Goal: Task Accomplishment & Management: Complete application form

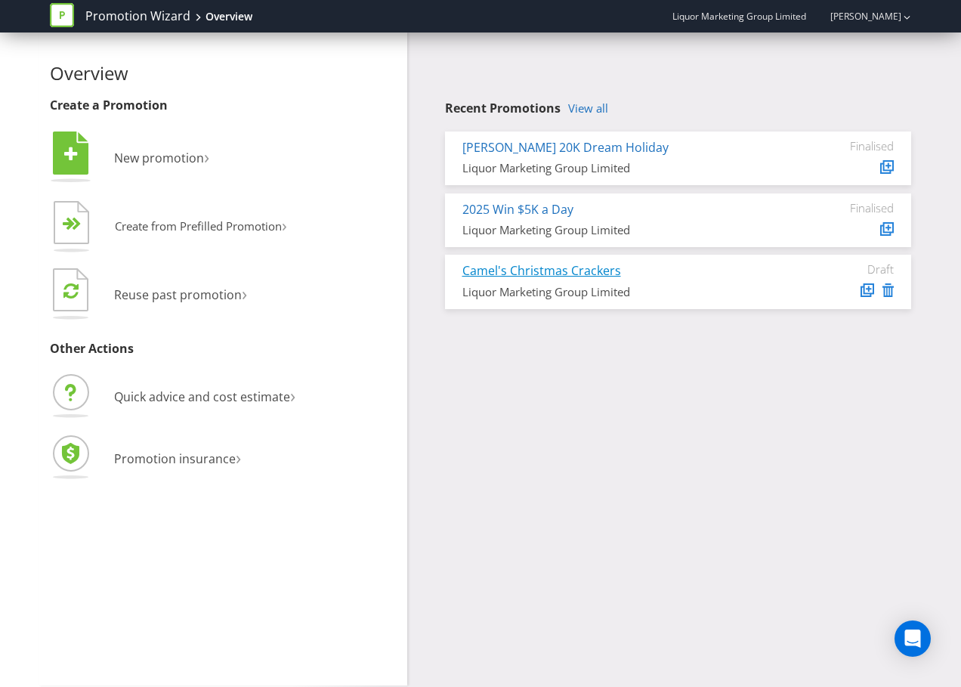
click at [521, 268] on link "Camel's Christmas Crackers" at bounding box center [541, 270] width 159 height 17
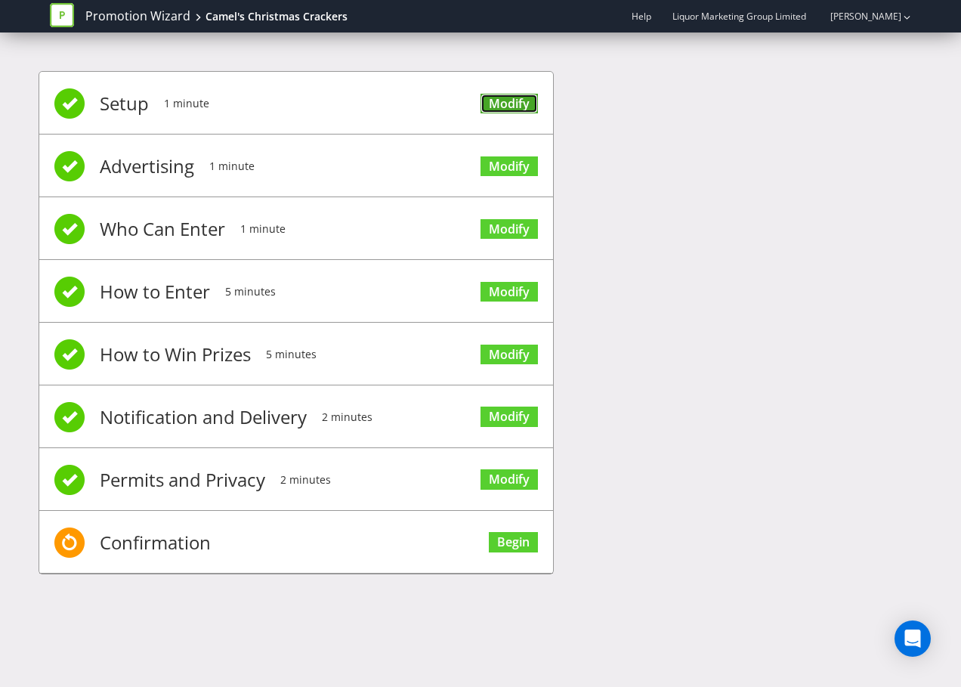
click at [512, 107] on link "Modify" at bounding box center [508, 104] width 57 height 20
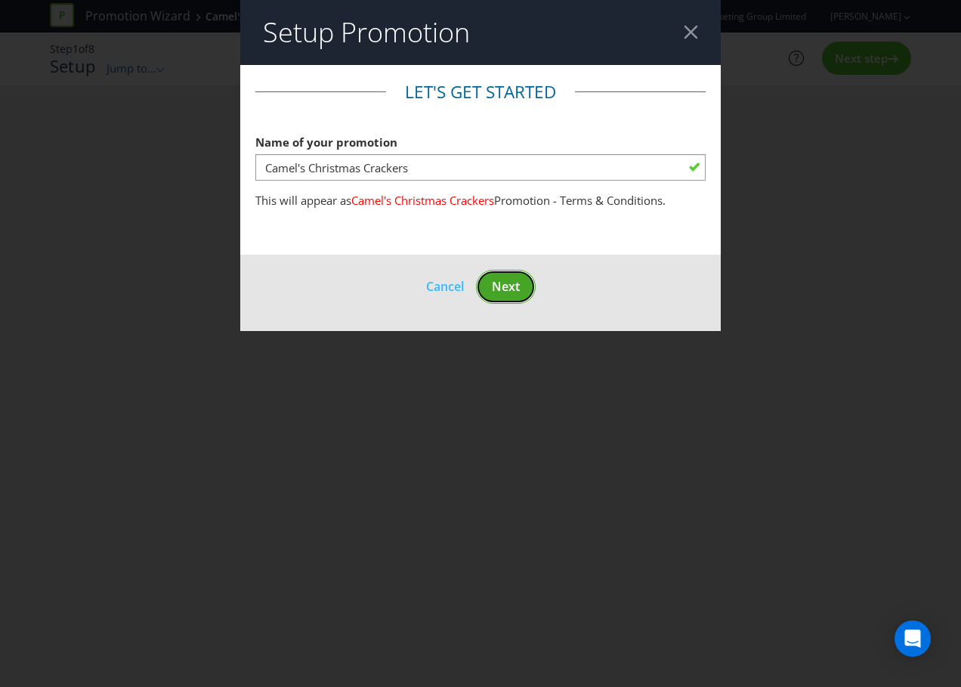
click at [502, 285] on span "Next" at bounding box center [506, 286] width 28 height 17
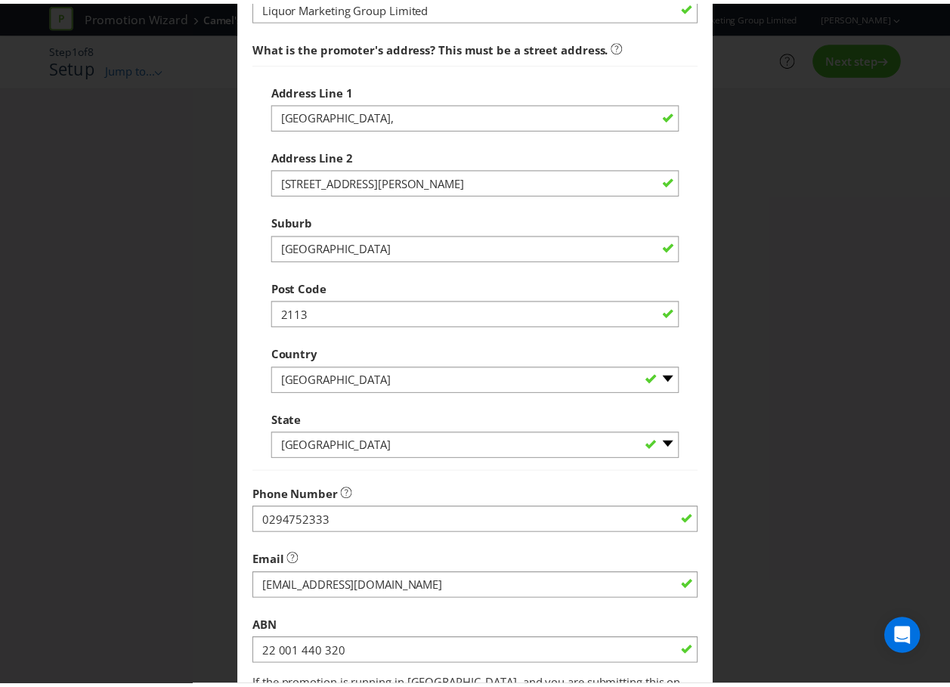
scroll to position [299, 0]
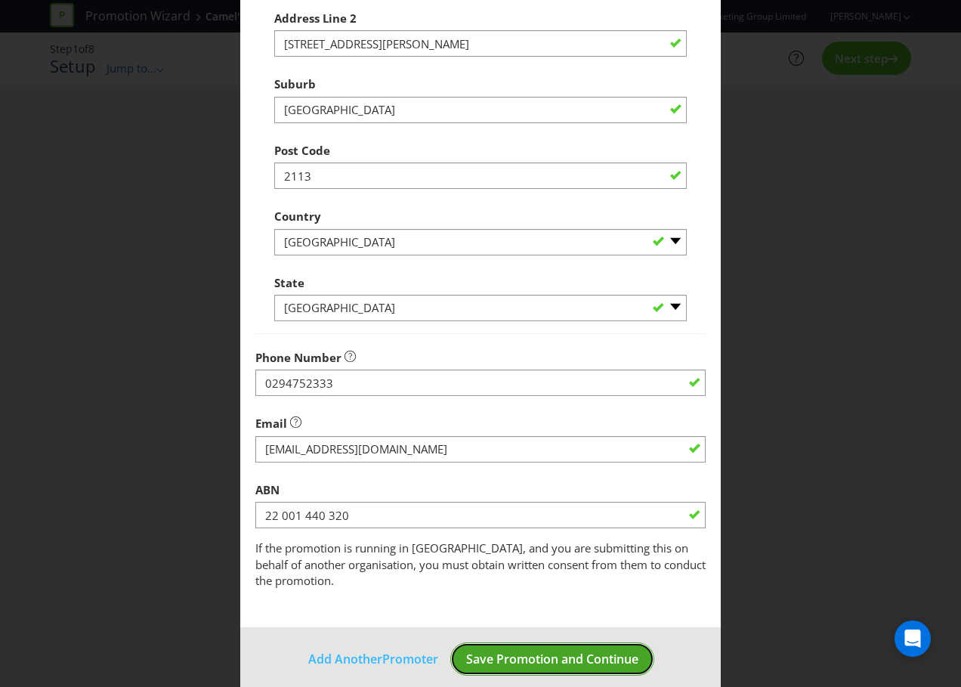
click at [527, 650] on span "Save Promotion and Continue" at bounding box center [552, 658] width 172 height 17
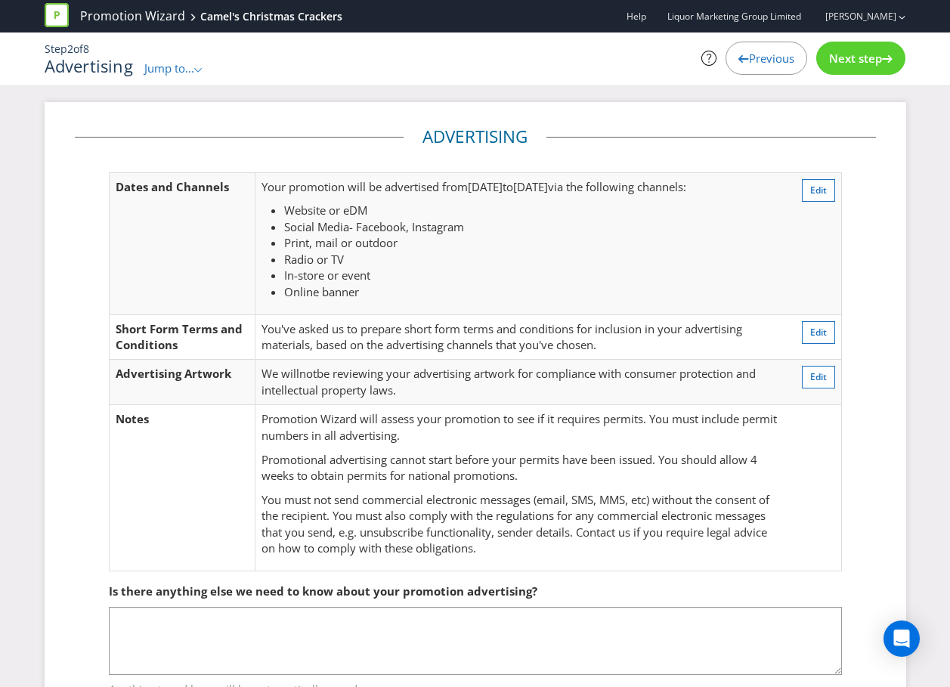
click at [855, 52] on span "Next step" at bounding box center [855, 58] width 53 height 15
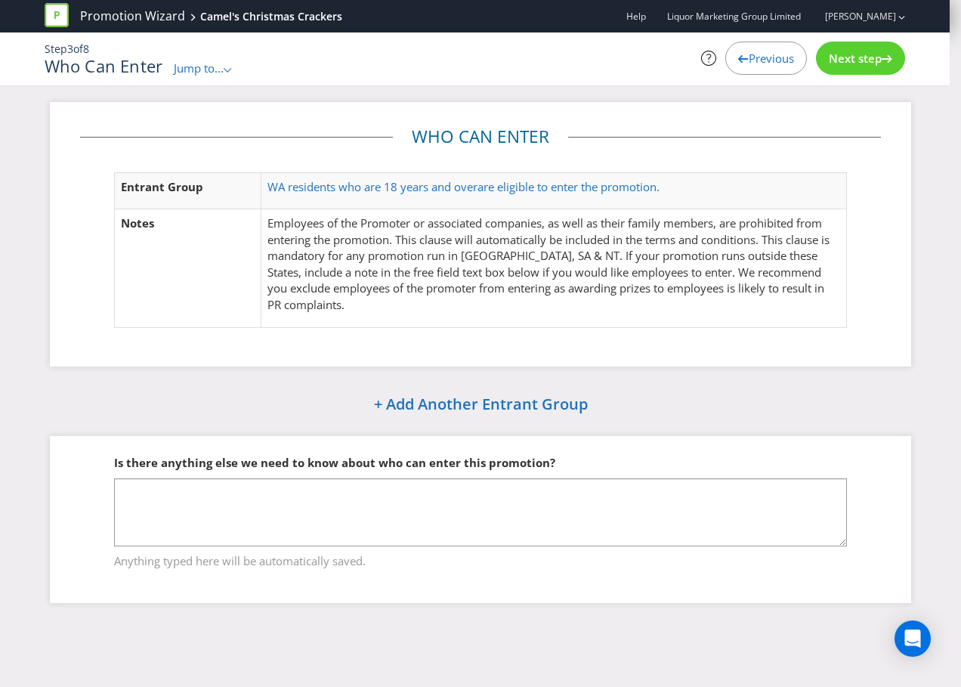
click at [847, 61] on span "Next step" at bounding box center [855, 58] width 53 height 15
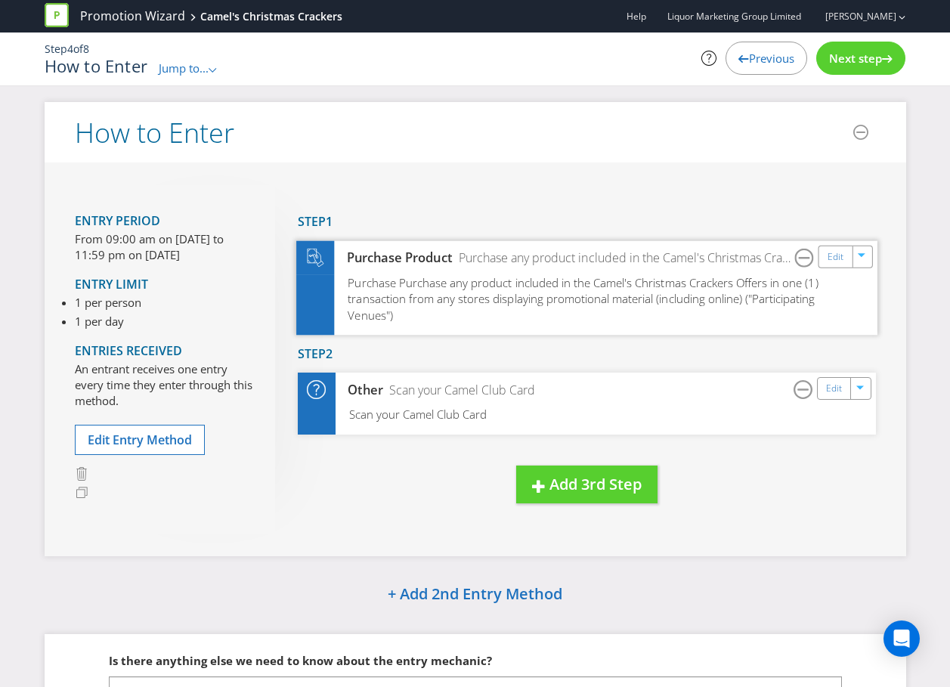
click at [526, 294] on span "Purchase Purchase any product included in the Camel's Christmas Crackers Offers…" at bounding box center [582, 298] width 470 height 48
click at [839, 255] on link "Edit" at bounding box center [834, 256] width 16 height 17
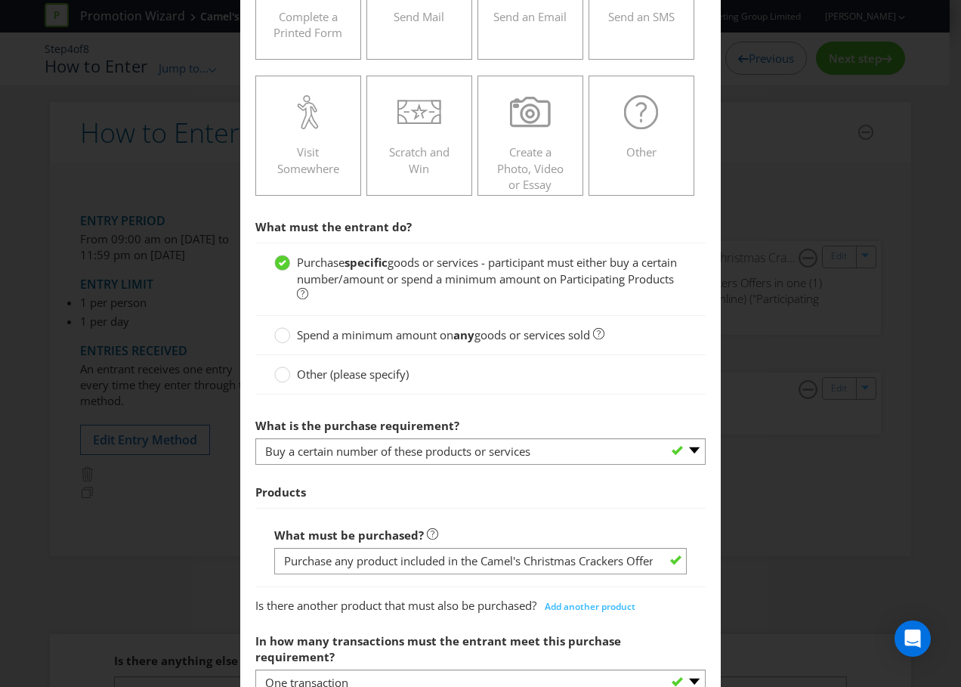
scroll to position [453, 0]
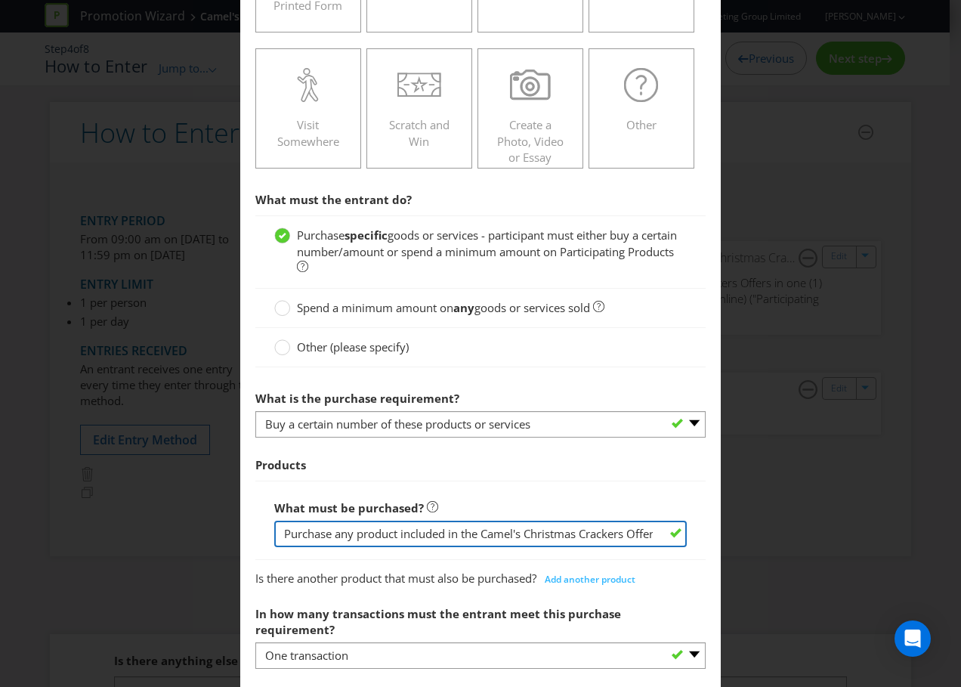
click at [607, 534] on input "Purchase any product included in the Camel's Christmas Crackers Offers" at bounding box center [480, 533] width 412 height 26
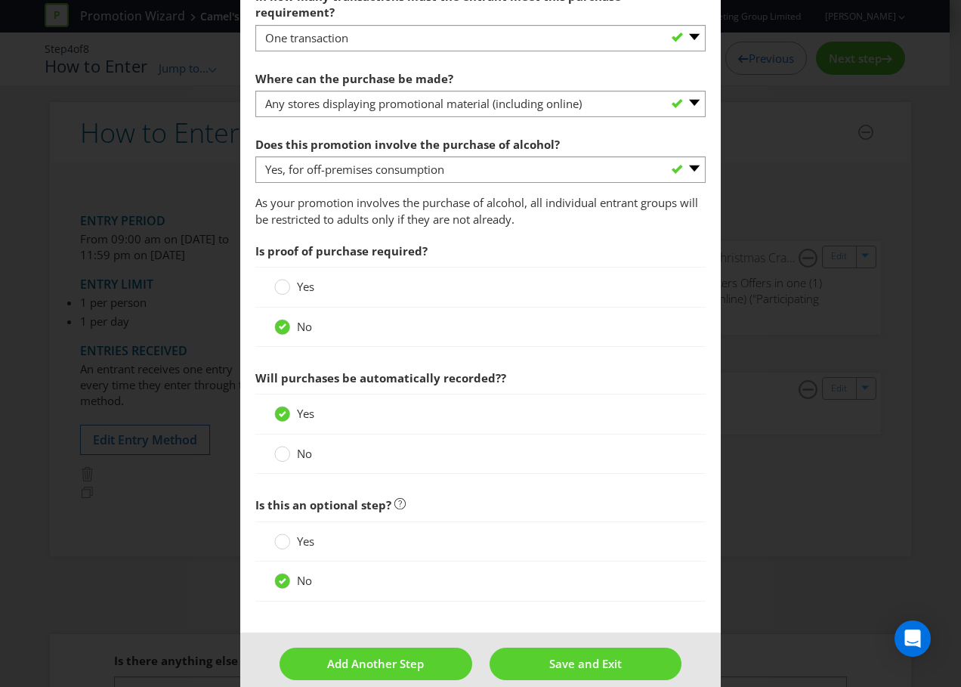
scroll to position [1074, 0]
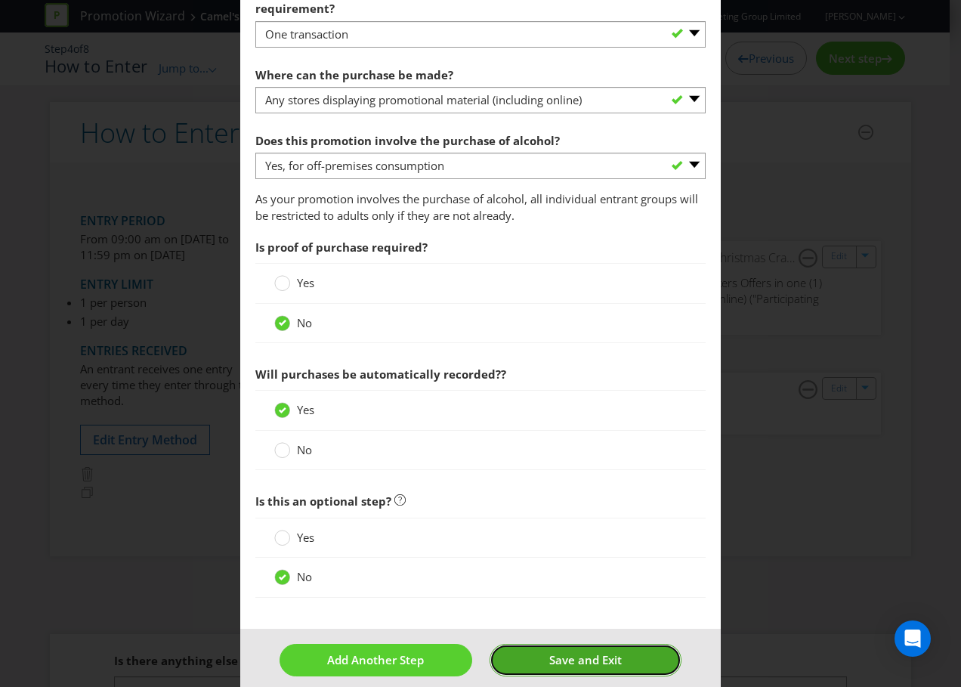
click at [558, 652] on span "Save and Exit" at bounding box center [585, 659] width 73 height 15
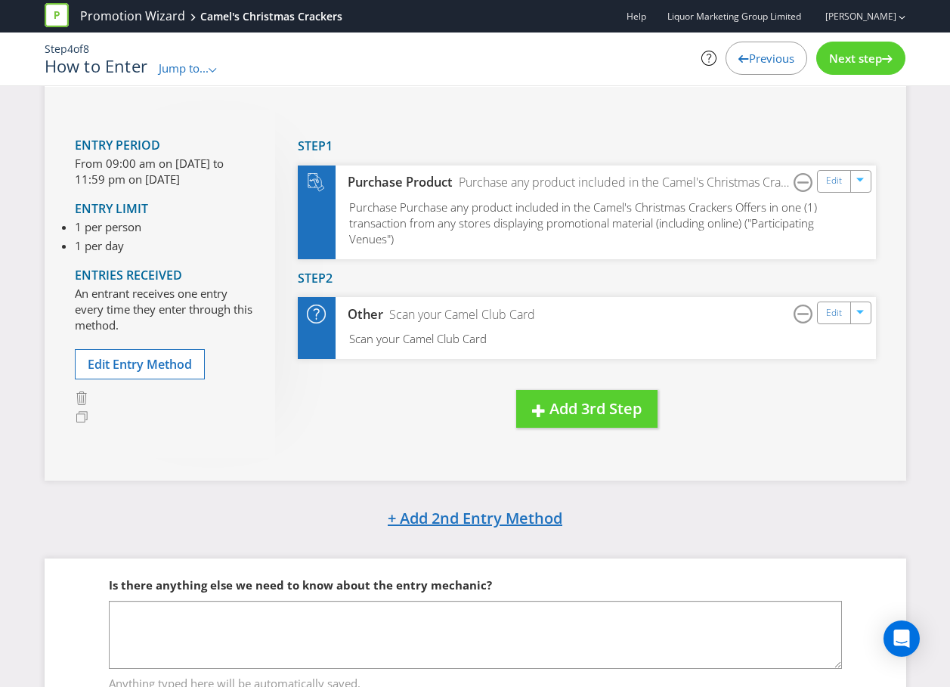
scroll to position [151, 0]
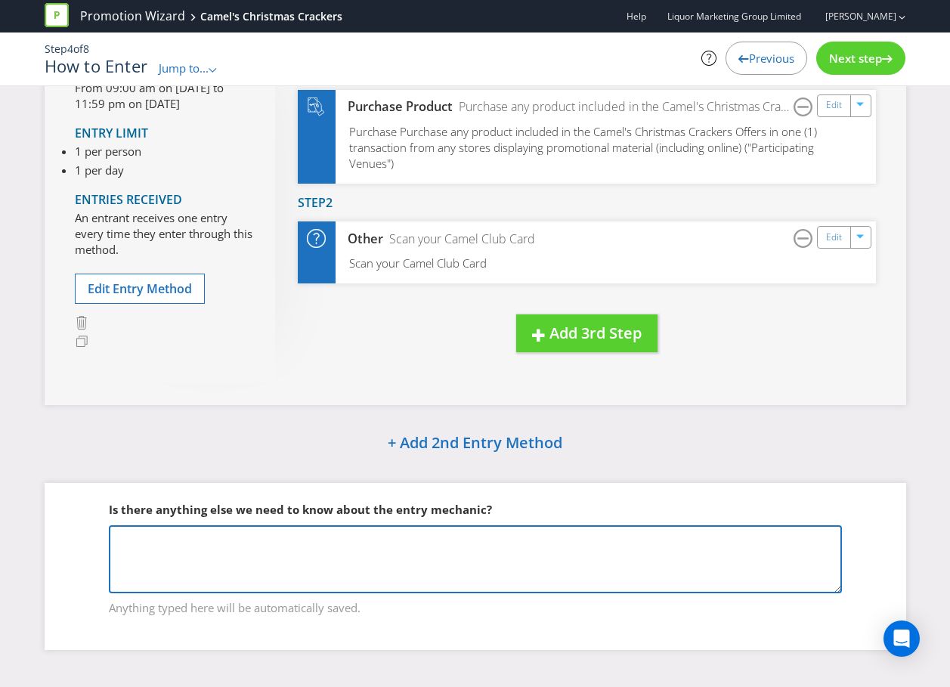
click at [153, 548] on textarea at bounding box center [475, 559] width 733 height 68
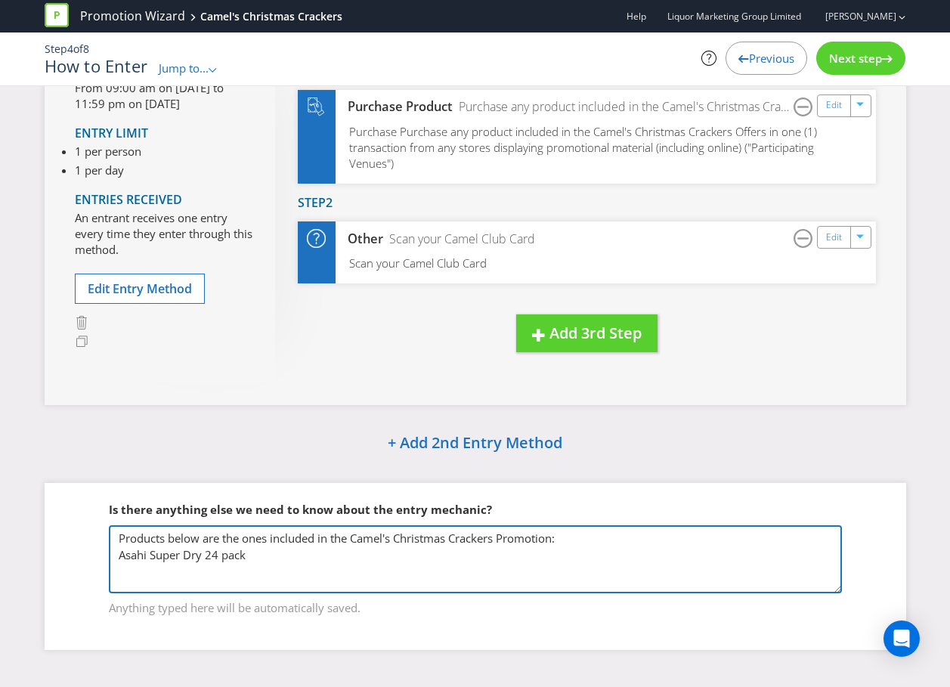
click at [121, 569] on textarea "Products below are the ones included in the Camel's Christmas Crackers Promotio…" at bounding box center [475, 559] width 733 height 68
paste textarea "[PERSON_NAME] Brewers XPA Can 375ml 4pk & Ctn [PERSON_NAME] Cerveza Stubs 6pk &…"
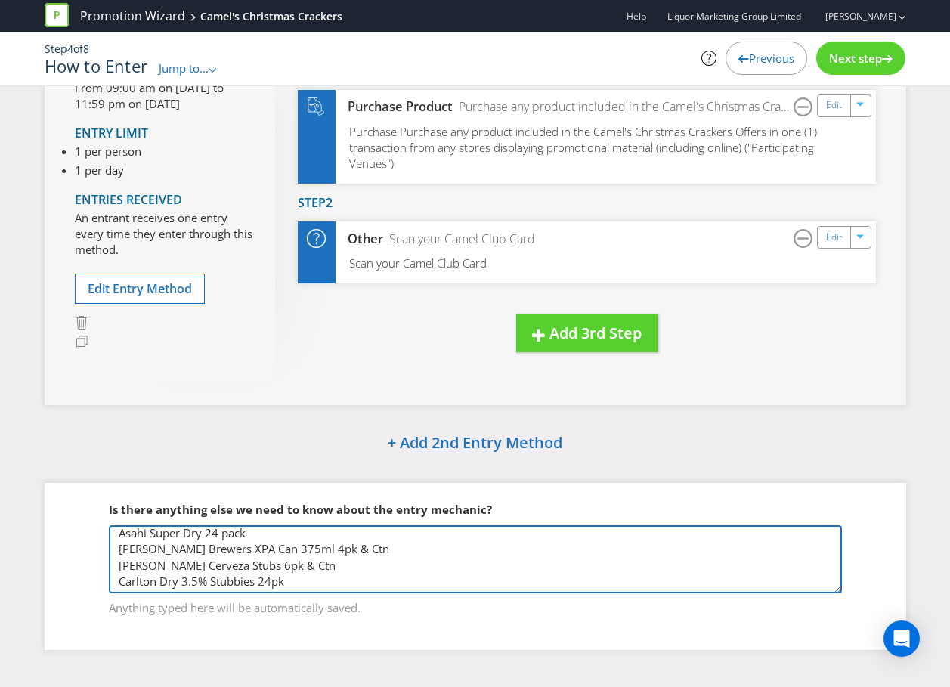
scroll to position [0, 0]
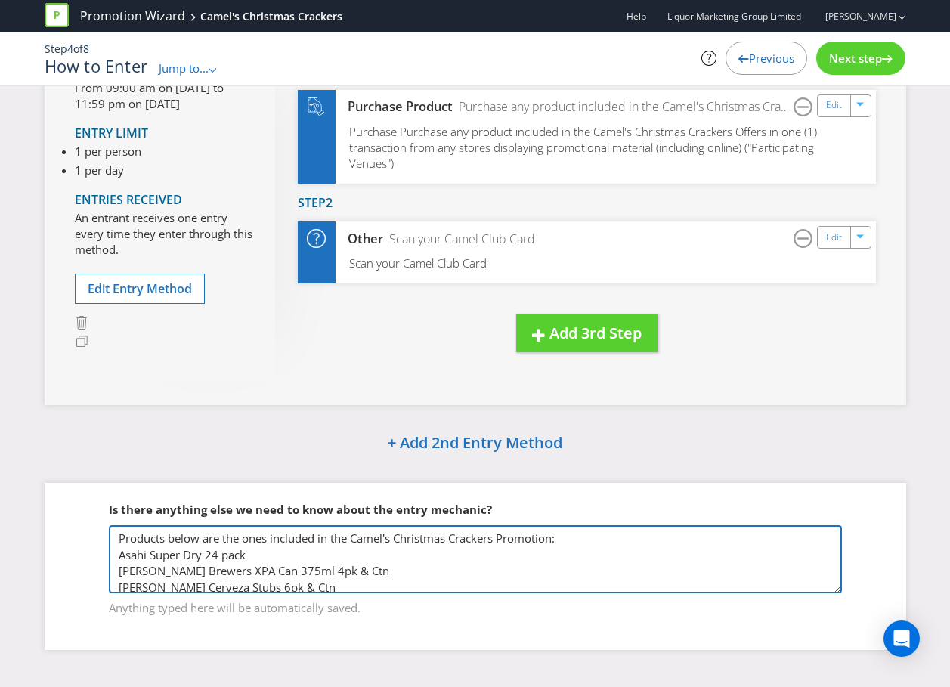
drag, startPoint x: 280, startPoint y: 568, endPoint x: 225, endPoint y: 567, distance: 54.4
click at [225, 567] on textarea "Products below are the ones included in the Camel's Christmas Crackers Promotio…" at bounding box center [475, 559] width 733 height 68
drag, startPoint x: 197, startPoint y: 573, endPoint x: 151, endPoint y: 575, distance: 46.1
click at [151, 575] on textarea "Products below are the ones included in the Camel's Christmas Crackers Promotio…" at bounding box center [475, 559] width 733 height 68
click at [218, 573] on textarea "Products below are the ones included in the Camel's Christmas Crackers Promotio…" at bounding box center [475, 559] width 733 height 68
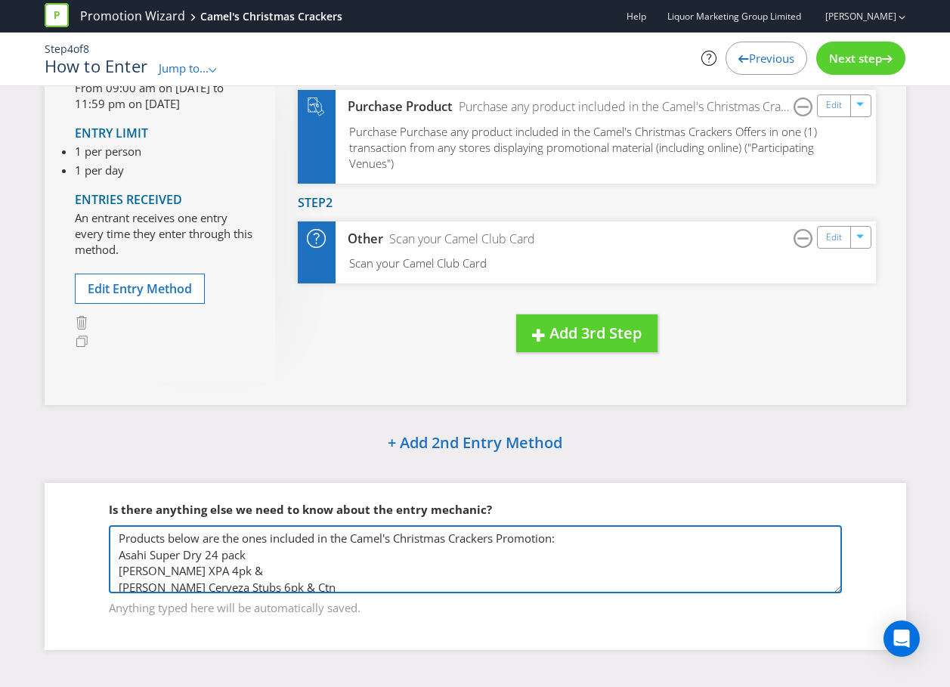
click at [193, 572] on textarea "Products below are the ones included in the Camel's Christmas Crackers Promotio…" at bounding box center [475, 559] width 733 height 68
click at [227, 587] on textarea "Products below are the ones included in the Camel's Christmas Crackers Promotio…" at bounding box center [475, 559] width 733 height 68
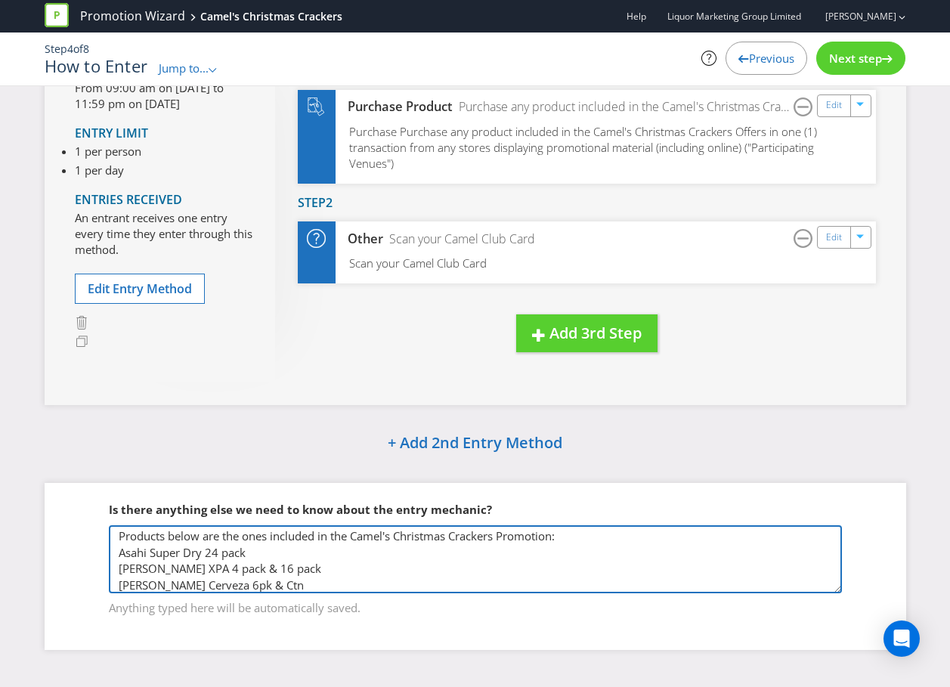
click at [218, 588] on textarea "Products below are the ones included in the Camel's Christmas Crackers Promotio…" at bounding box center [475, 559] width 733 height 68
click at [320, 582] on textarea "Products below are the ones included in the Camel's Christmas Crackers Promotio…" at bounding box center [475, 559] width 733 height 68
click at [273, 585] on textarea "Products below are the ones included in the Camel's Christmas Crackers Promotio…" at bounding box center [475, 559] width 733 height 68
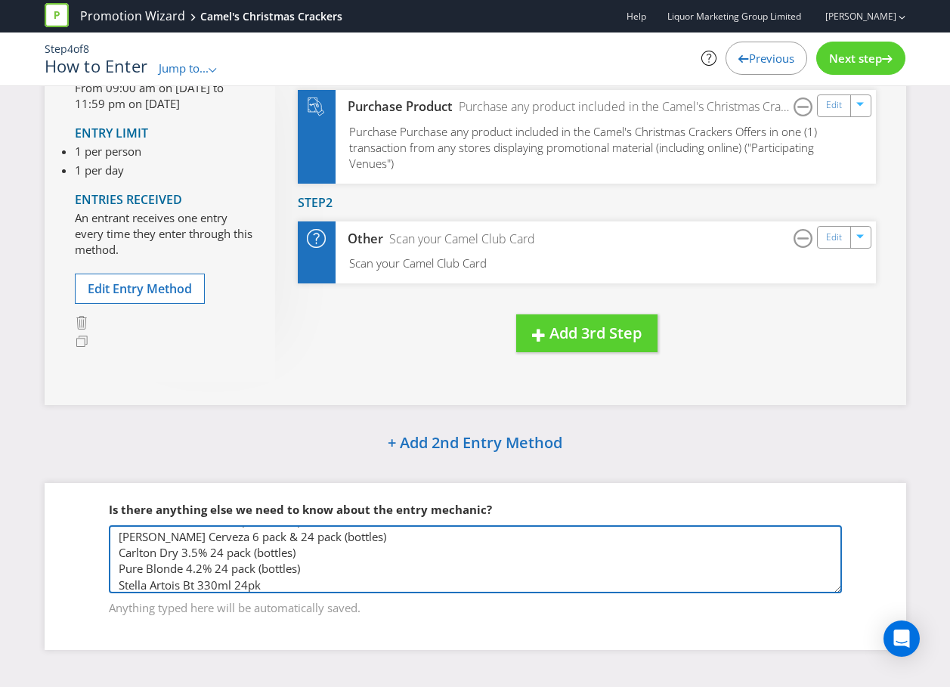
click at [230, 585] on textarea "Products below are the ones included in the Camel's Christmas Crackers Promotio…" at bounding box center [475, 559] width 733 height 68
click at [157, 583] on textarea "Products below are the ones included in the Camel's Christmas Crackers Promotio…" at bounding box center [475, 559] width 733 height 68
click at [264, 586] on textarea "Products below are the ones included in the Camel's Christmas Crackers Promotio…" at bounding box center [475, 559] width 733 height 68
click at [282, 588] on textarea "Products below are the ones included in the Camel's Christmas Crackers Promotio…" at bounding box center [475, 559] width 733 height 68
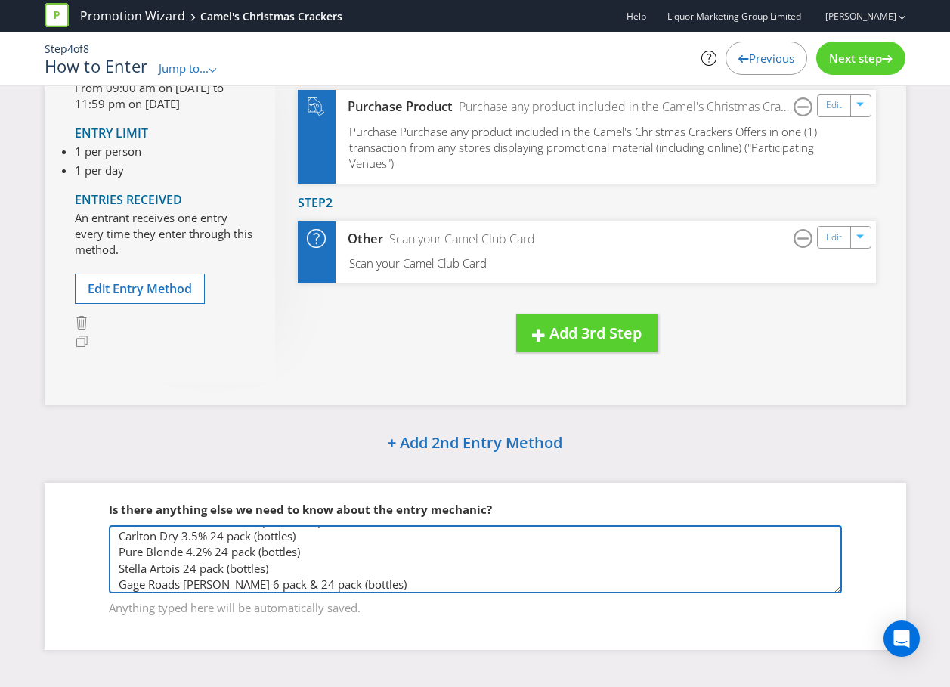
scroll to position [83, 0]
click at [369, 585] on textarea "Products below are the ones included in the Camel's Christmas Crackers Promotio…" at bounding box center [475, 559] width 733 height 68
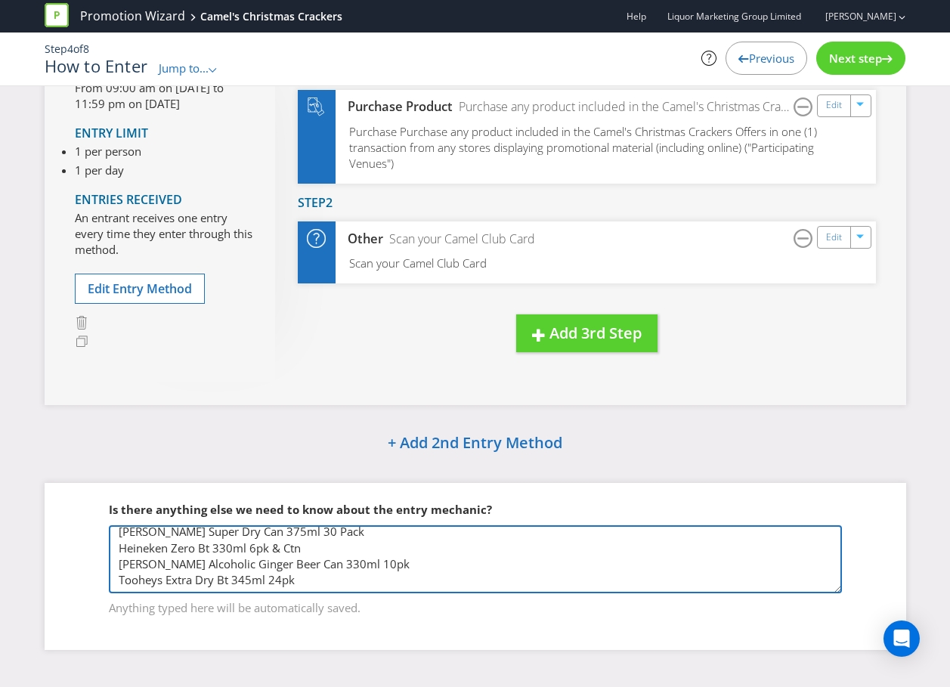
drag, startPoint x: 347, startPoint y: 584, endPoint x: 290, endPoint y: 576, distance: 58.0
click at [289, 576] on textarea "Products below are the ones included in the Camel's Christmas Crackers Promotio…" at bounding box center [475, 559] width 733 height 68
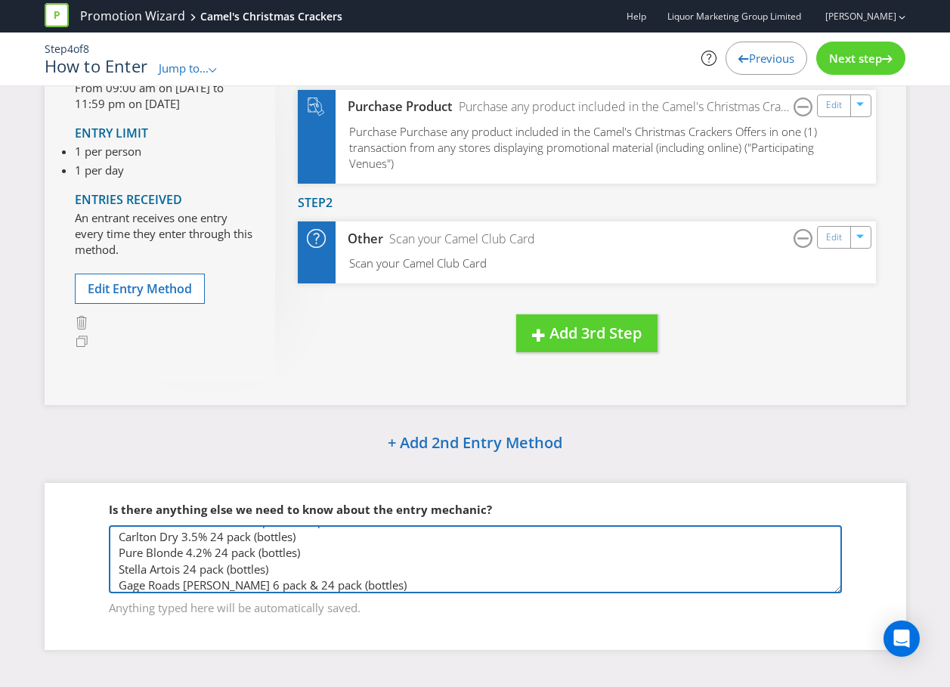
scroll to position [133, 0]
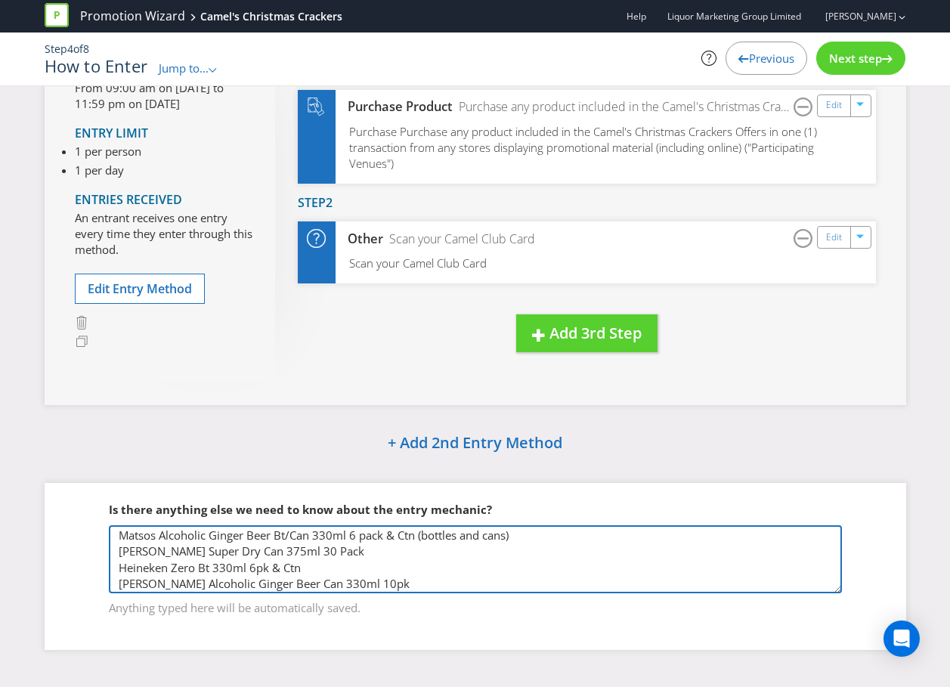
click at [343, 538] on textarea "Products below are the ones included in the Camel's Christmas Crackers Promotio…" at bounding box center [475, 559] width 733 height 68
click at [342, 535] on textarea "Products below are the ones included in the Camel's Christmas Crackers Promotio…" at bounding box center [475, 559] width 733 height 68
click at [262, 554] on textarea "Products below are the ones included in the Camel's Christmas Crackers Promotio…" at bounding box center [475, 559] width 733 height 68
click at [231, 567] on textarea "Products below are the ones included in the Camel's Christmas Crackers Promotio…" at bounding box center [475, 559] width 733 height 68
click at [246, 567] on textarea "Products below are the ones included in the Camel's Christmas Crackers Promotio…" at bounding box center [475, 559] width 733 height 68
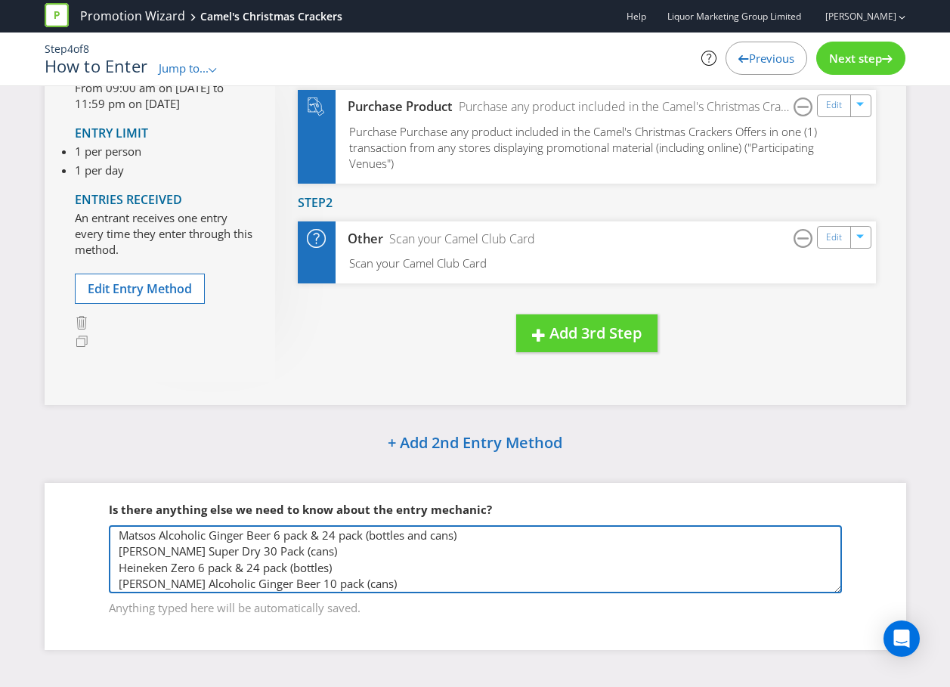
click at [394, 582] on textarea "Products below are the ones included in the Camel's Christmas Crackers Promotio…" at bounding box center [475, 559] width 733 height 68
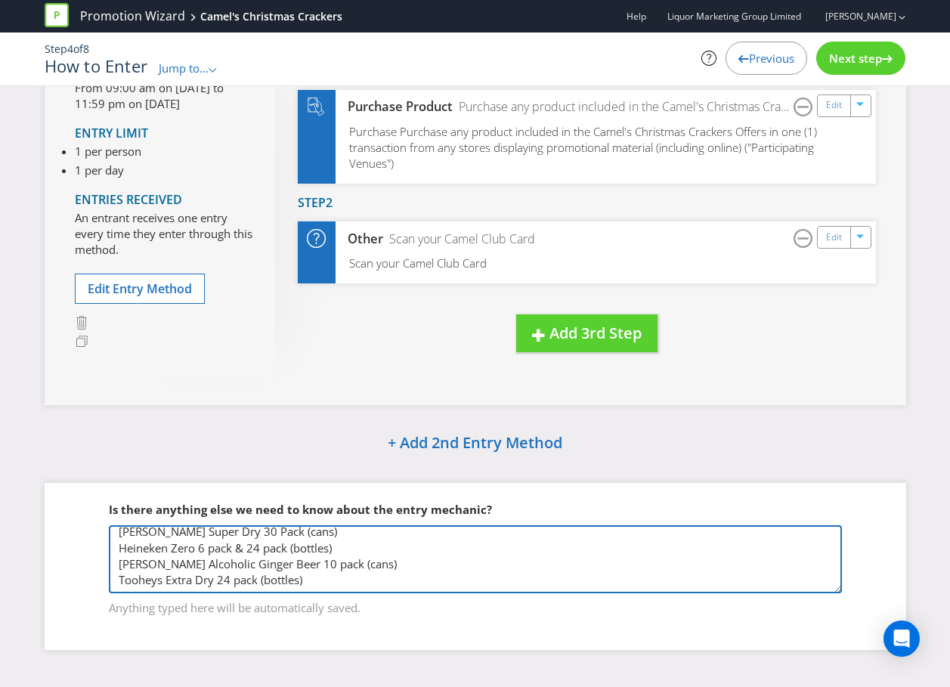
click at [119, 583] on textarea "Products below are the ones included in the Camel's Christmas Crackers Promotio…" at bounding box center [475, 559] width 733 height 68
paste textarea "Somersby Apple/Pear Cider Can 375ml 10pk Strongbow Cider"
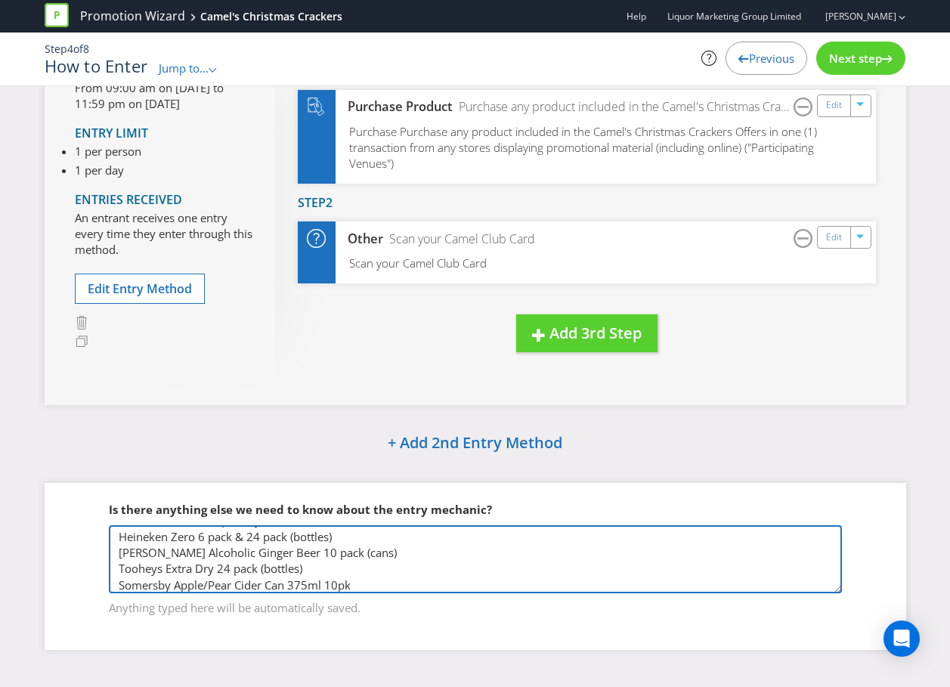
scroll to position [196, 0]
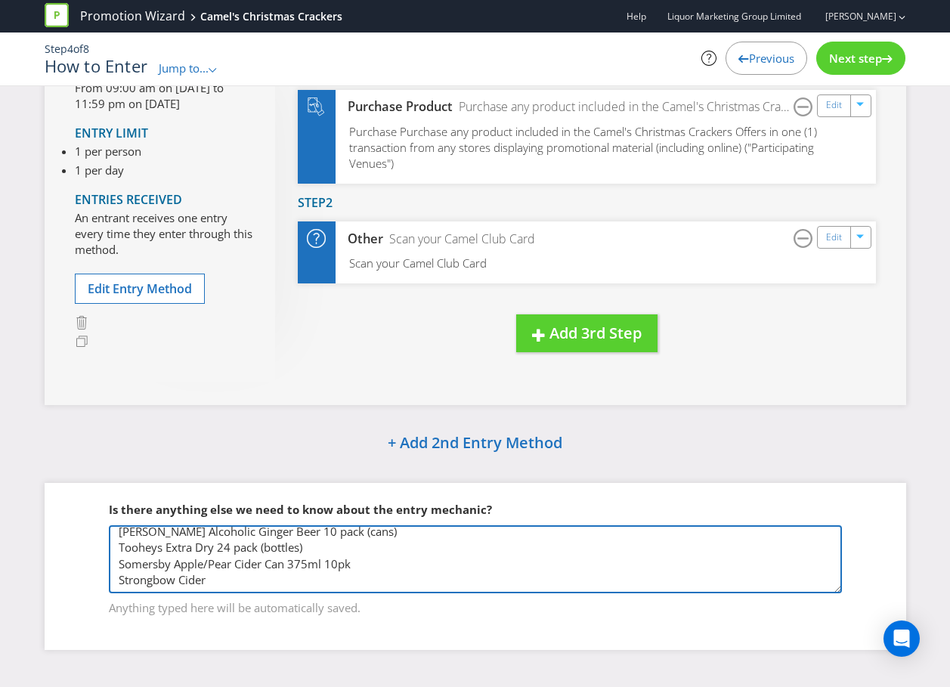
click at [322, 553] on textarea "Products below are the ones included in the Camel's Christmas Crackers Promotio…" at bounding box center [475, 559] width 733 height 68
click at [119, 583] on textarea "Products below are the ones included in the Camel's Christmas Crackers Promotio…" at bounding box center [475, 559] width 733 height 68
paste textarea "Cruiser 4pk - does not include mixed Gentleman Jacks stubs/Cans 4pk JD Cubes Bu…"
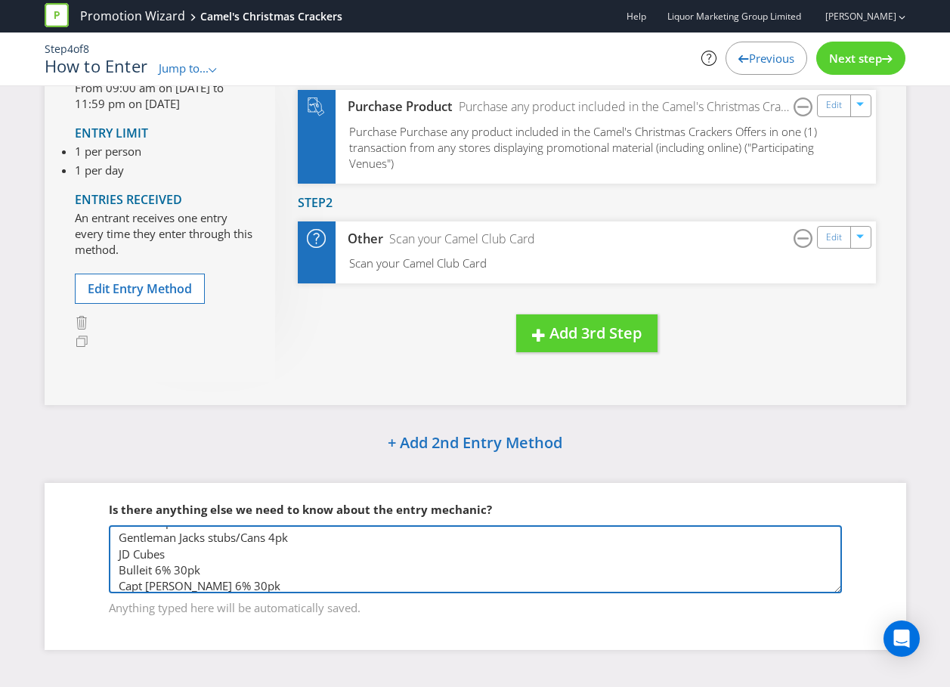
click at [216, 565] on textarea "Products below are the ones included in the Camel's Christmas Crackers Promotio…" at bounding box center [475, 559] width 733 height 68
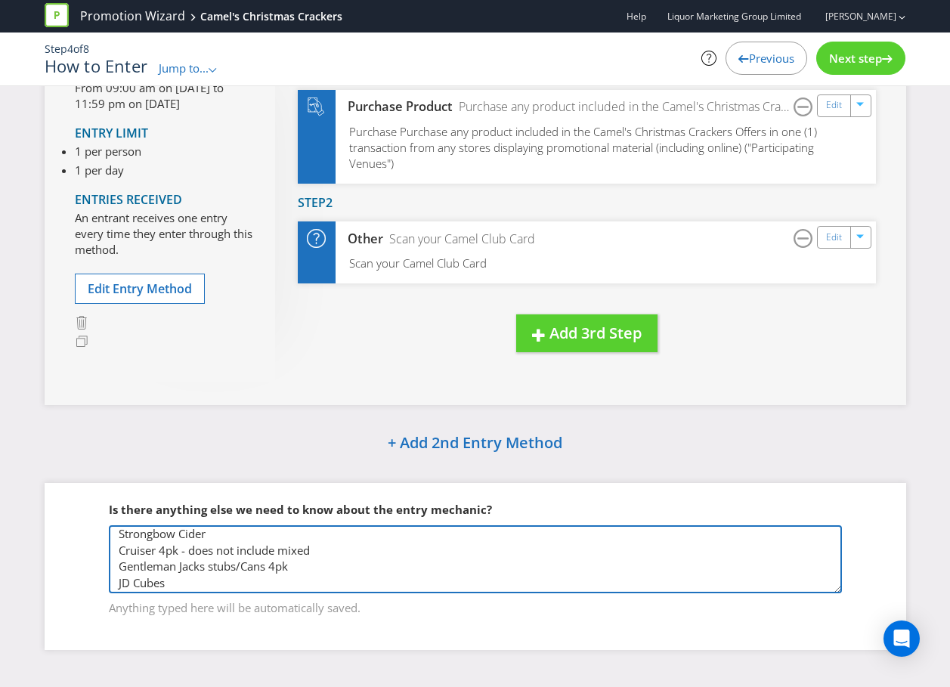
drag, startPoint x: 320, startPoint y: 548, endPoint x: 191, endPoint y: 554, distance: 129.3
click at [191, 554] on textarea "Products below are the ones included in the Camel's Christmas Crackers Promotio…" at bounding box center [475, 559] width 733 height 68
click at [204, 568] on textarea "Products below are the ones included in the Camel's Christmas Crackers Promotio…" at bounding box center [475, 559] width 733 height 68
click at [116, 567] on textarea "Products below are the ones included in the Camel's Christmas Crackers Promotio…" at bounding box center [475, 559] width 733 height 68
click at [122, 585] on textarea "Products below are the ones included in the Camel's Christmas Crackers Promotio…" at bounding box center [475, 559] width 733 height 68
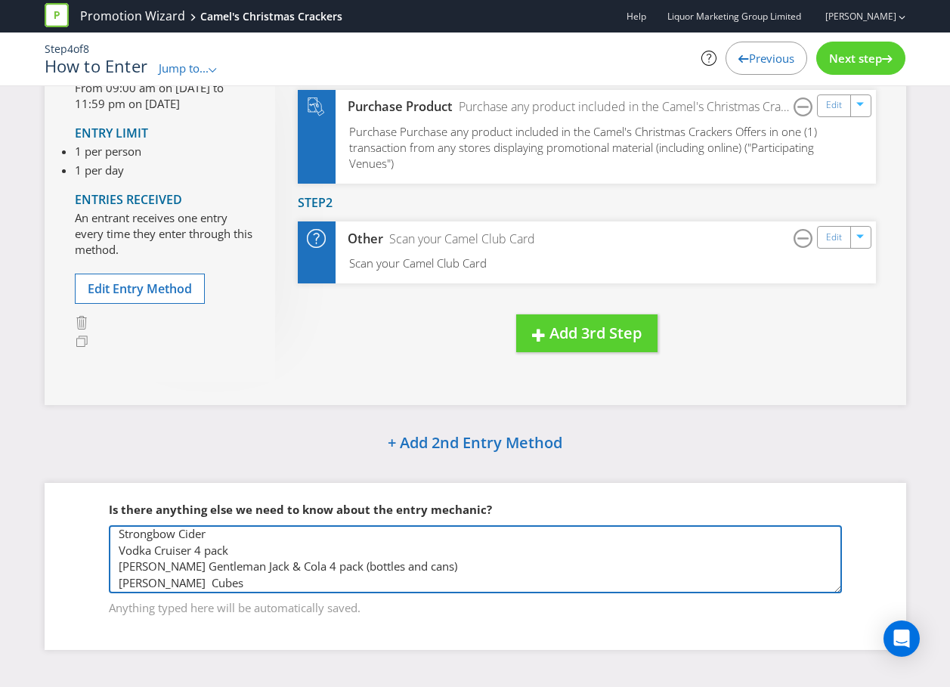
drag, startPoint x: 184, startPoint y: 582, endPoint x: 202, endPoint y: 600, distance: 25.1
click at [184, 582] on textarea "Products below are the ones included in the Camel's Christmas Crackers Promotio…" at bounding box center [475, 559] width 733 height 68
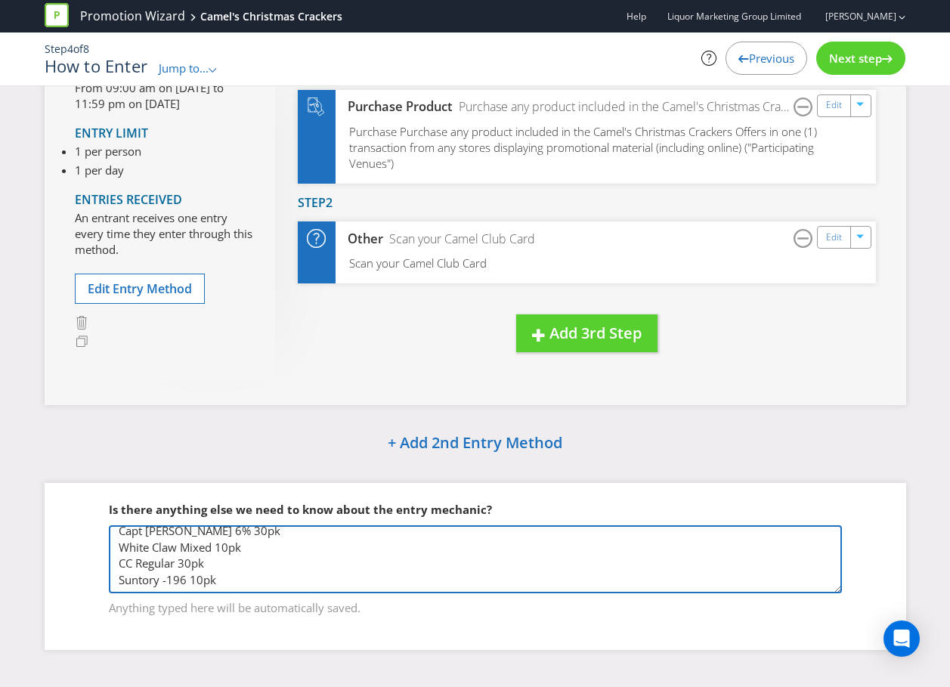
scroll to position [331, 0]
drag, startPoint x: 260, startPoint y: 585, endPoint x: 233, endPoint y: 584, distance: 27.2
click at [233, 584] on textarea "Products below are the ones included in the Camel's Christmas Crackers Promotio…" at bounding box center [475, 559] width 733 height 68
click at [233, 578] on textarea "Products below are the ones included in the Camel's Christmas Crackers Promotio…" at bounding box center [475, 559] width 733 height 68
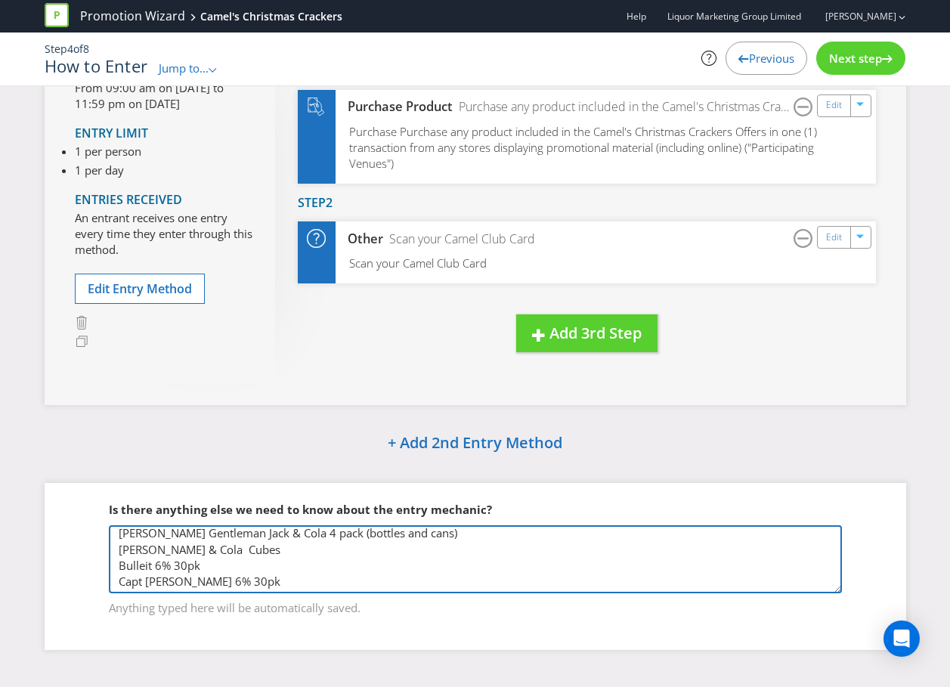
click at [255, 542] on textarea "Products below are the ones included in the Camel's Christmas Crackers Promotio…" at bounding box center [475, 559] width 733 height 68
click at [150, 562] on textarea "Products below are the ones included in the Camel's Christmas Crackers Promotio…" at bounding box center [475, 559] width 733 height 68
click at [151, 568] on textarea "Products below are the ones included in the Camel's Christmas Crackers Promotio…" at bounding box center [475, 559] width 733 height 68
drag, startPoint x: 141, startPoint y: 584, endPoint x: 153, endPoint y: 596, distance: 17.1
click at [141, 583] on textarea "Products below are the ones included in the Camel's Christmas Crackers Promotio…" at bounding box center [475, 559] width 733 height 68
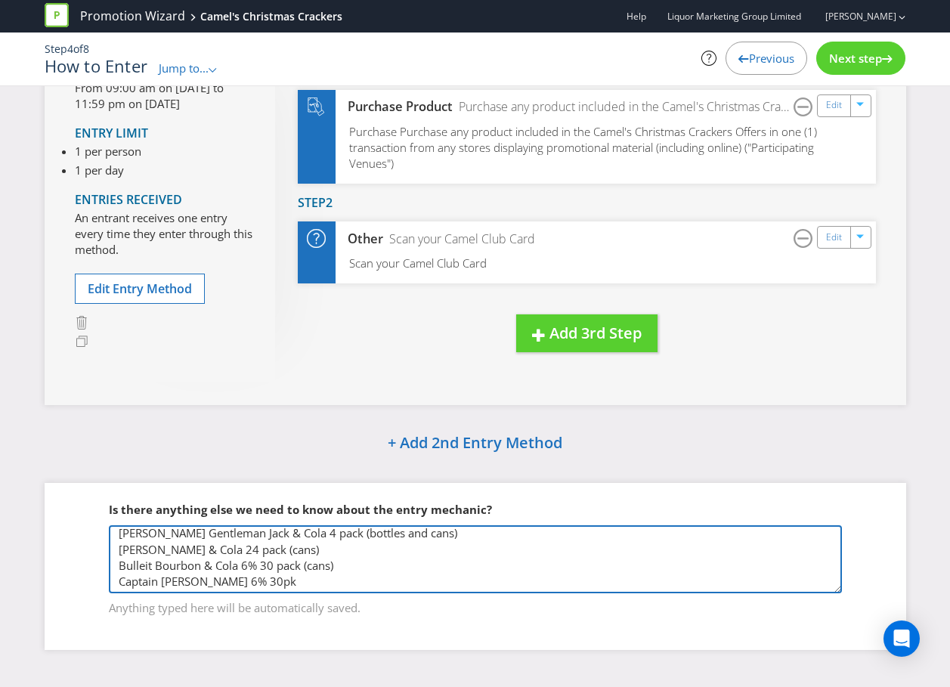
click at [202, 581] on textarea "Products below are the ones included in the Camel's Christmas Crackers Promotio…" at bounding box center [475, 559] width 733 height 68
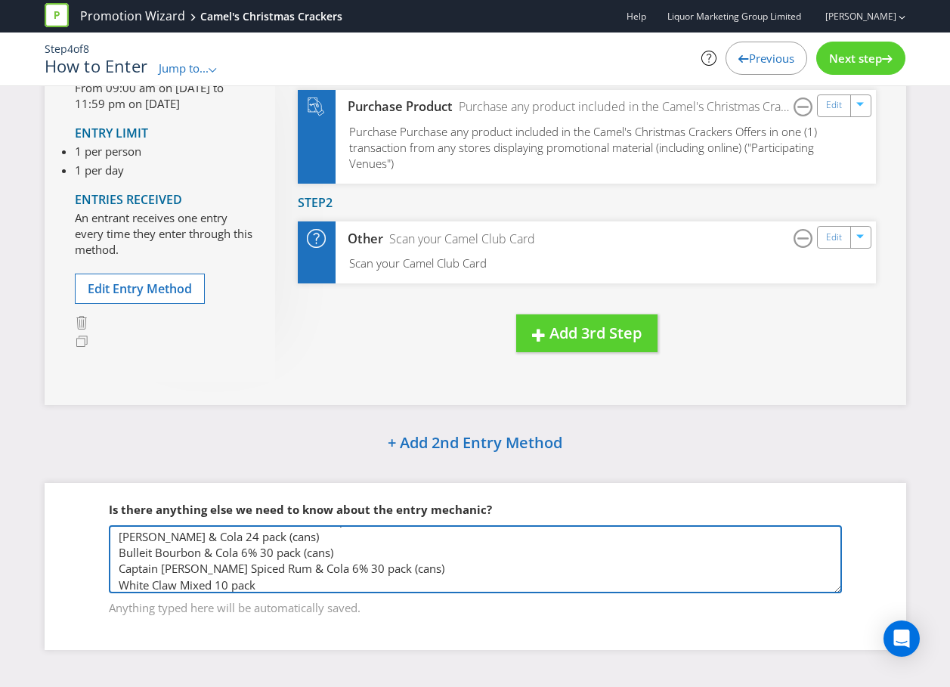
click at [259, 584] on textarea "Products below are the ones included in the Camel's Christmas Crackers Promotio…" at bounding box center [475, 559] width 733 height 68
click at [126, 588] on textarea "Products below are the ones included in the Camel's Christmas Crackers Promotio…" at bounding box center [475, 559] width 733 height 68
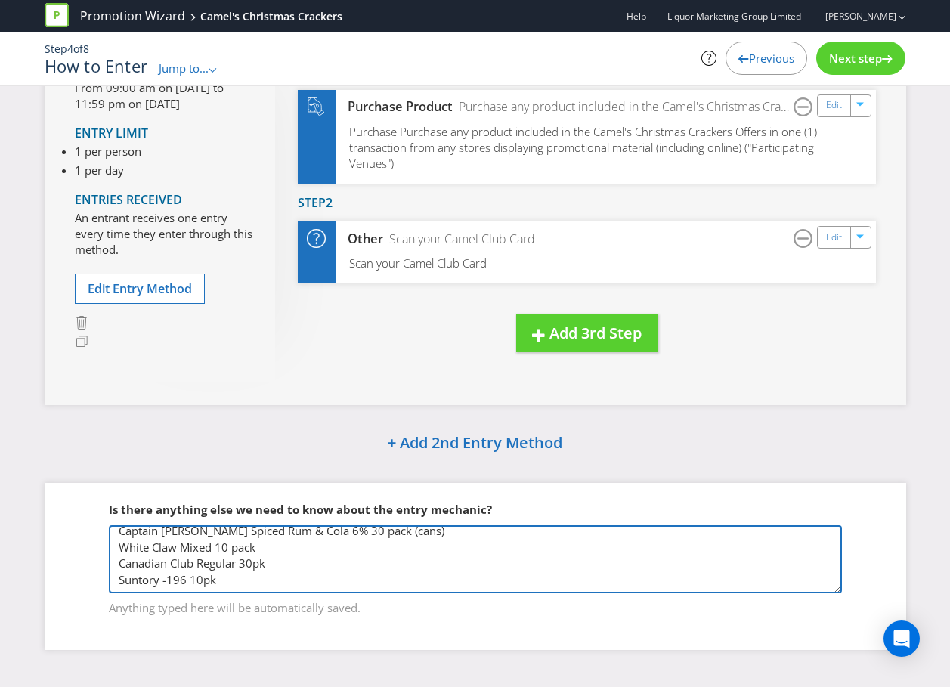
drag, startPoint x: 241, startPoint y: 585, endPoint x: 214, endPoint y: 583, distance: 27.2
click at [214, 583] on textarea "Products below are the ones included in the Camel's Christmas Crackers Promotio…" at bounding box center [475, 559] width 733 height 68
click at [222, 559] on textarea "Products below are the ones included in the Camel's Christmas Crackers Promotio…" at bounding box center [475, 559] width 733 height 68
click at [233, 549] on textarea "Products below are the ones included in the Camel's Christmas Crackers Promotio…" at bounding box center [475, 559] width 733 height 68
click at [302, 548] on textarea "Products below are the ones included in the Camel's Christmas Crackers Promotio…" at bounding box center [475, 559] width 733 height 68
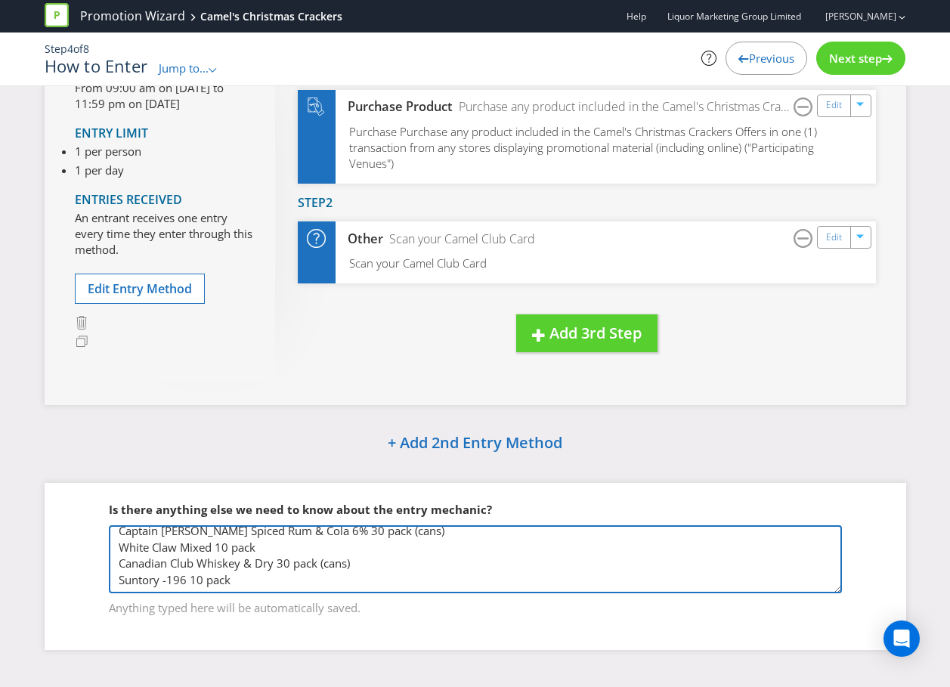
click at [168, 577] on textarea "Products below are the ones included in the Camel's Christmas Crackers Promotio…" at bounding box center [475, 559] width 733 height 68
paste textarea "Bombay Sapphire 700Ml Skyy 1Ltr Wild Turkey 1ltr Baileys 1ltr Captain [PERSON_N…"
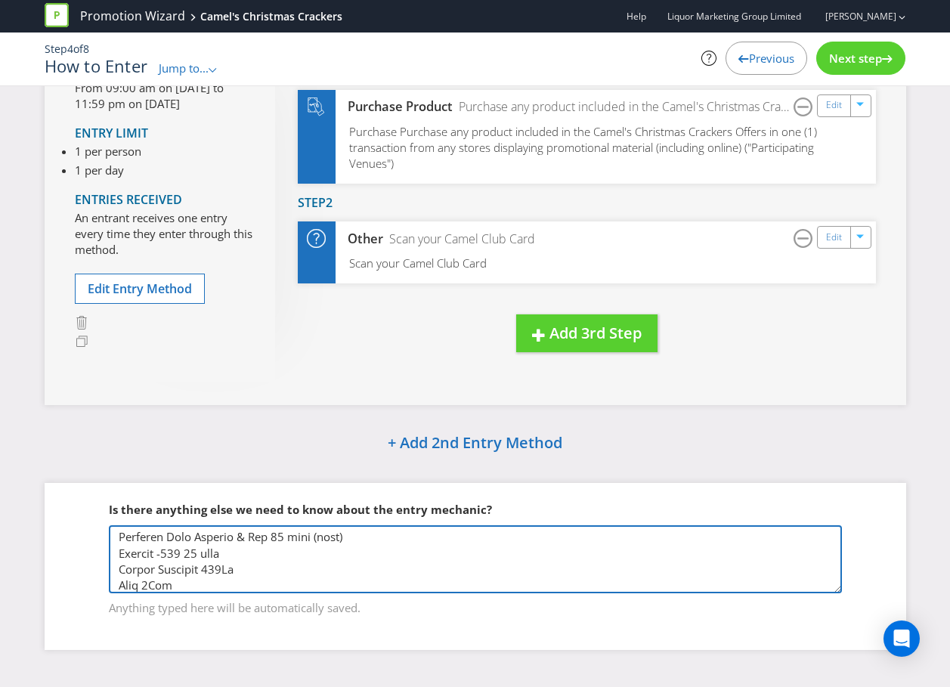
scroll to position [321, 0]
click at [255, 585] on textarea at bounding box center [475, 559] width 733 height 68
drag, startPoint x: 174, startPoint y: 567, endPoint x: 156, endPoint y: 566, distance: 18.1
click at [156, 566] on textarea at bounding box center [475, 559] width 733 height 68
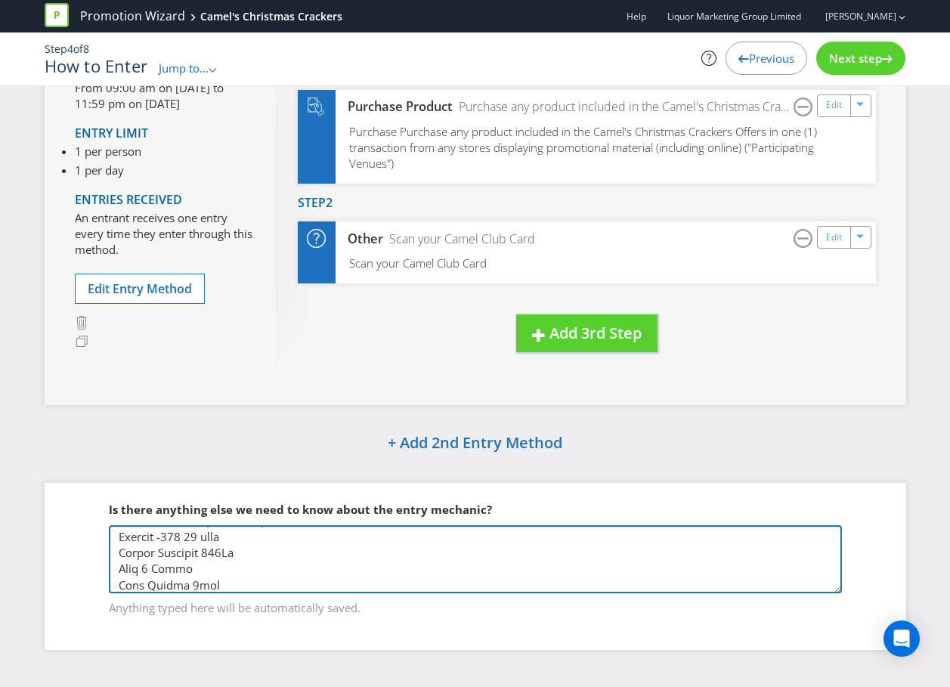
click at [202, 584] on textarea at bounding box center [475, 559] width 733 height 68
paste textarea "Litre"
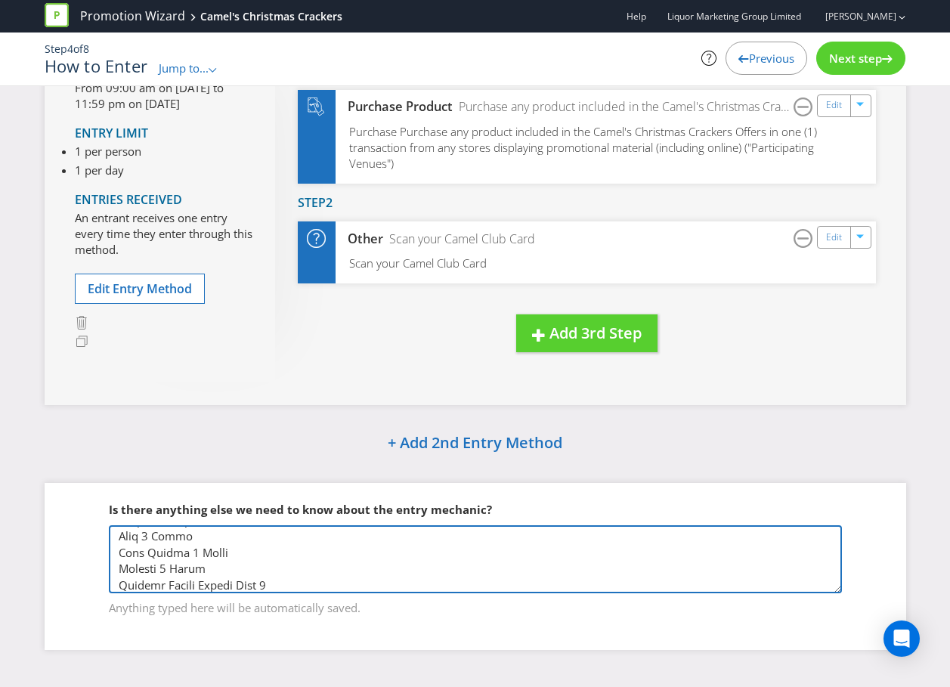
paste textarea "Litre"
click at [126, 582] on textarea at bounding box center [475, 559] width 733 height 68
click at [298, 586] on textarea at bounding box center [475, 559] width 733 height 68
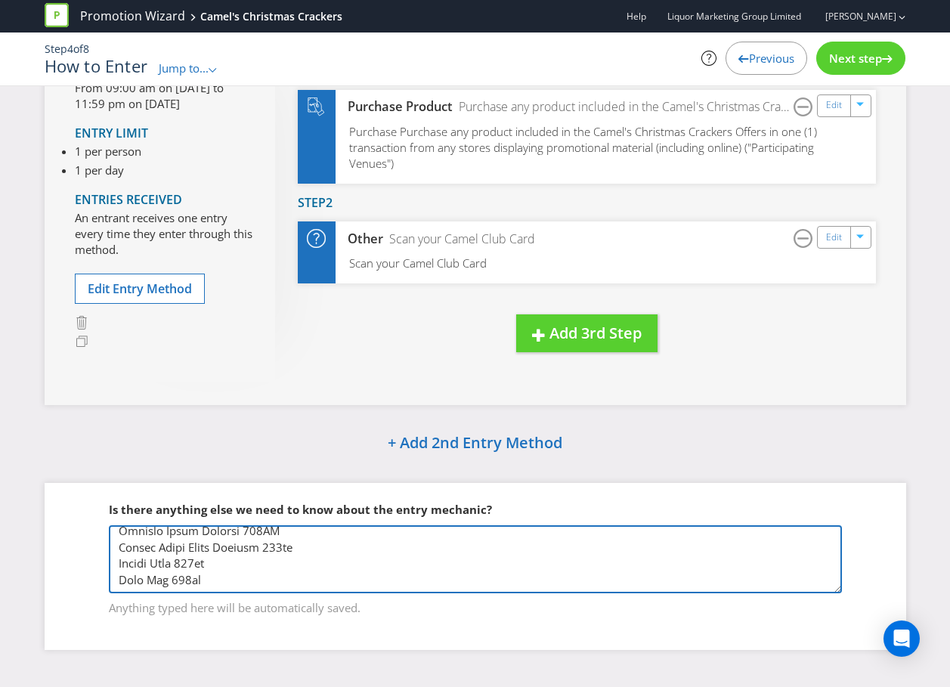
click at [125, 580] on textarea at bounding box center [475, 559] width 733 height 68
paste textarea "Brown Brothers Cienna, Dolcetto & Moscato - inc Crouchen Devils Corner Pinot No…"
click at [300, 549] on textarea at bounding box center [475, 559] width 733 height 68
click at [301, 566] on textarea at bounding box center [475, 559] width 733 height 68
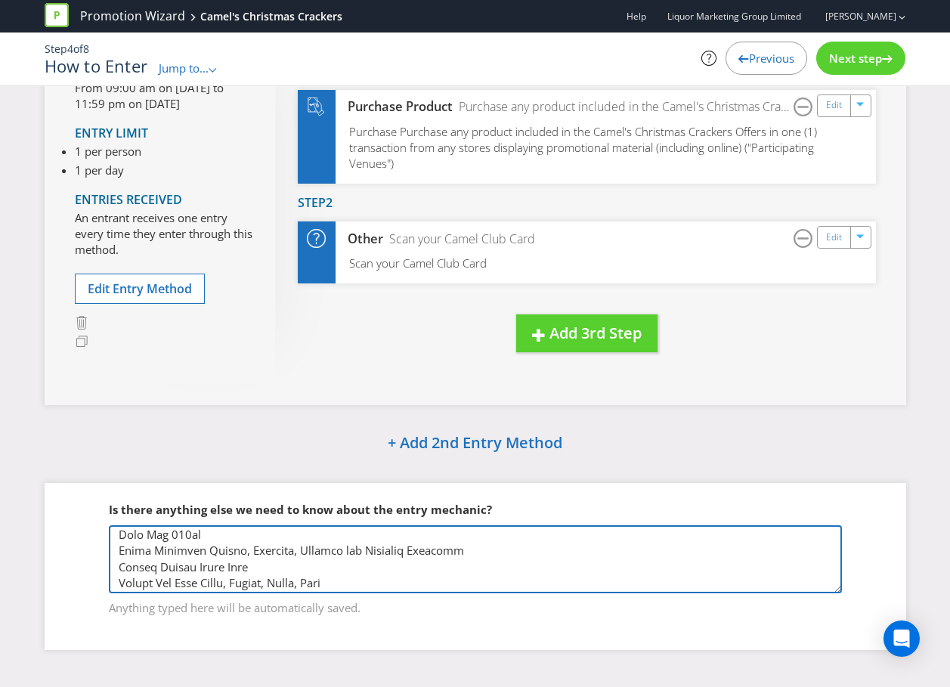
click at [204, 585] on textarea at bounding box center [475, 559] width 733 height 68
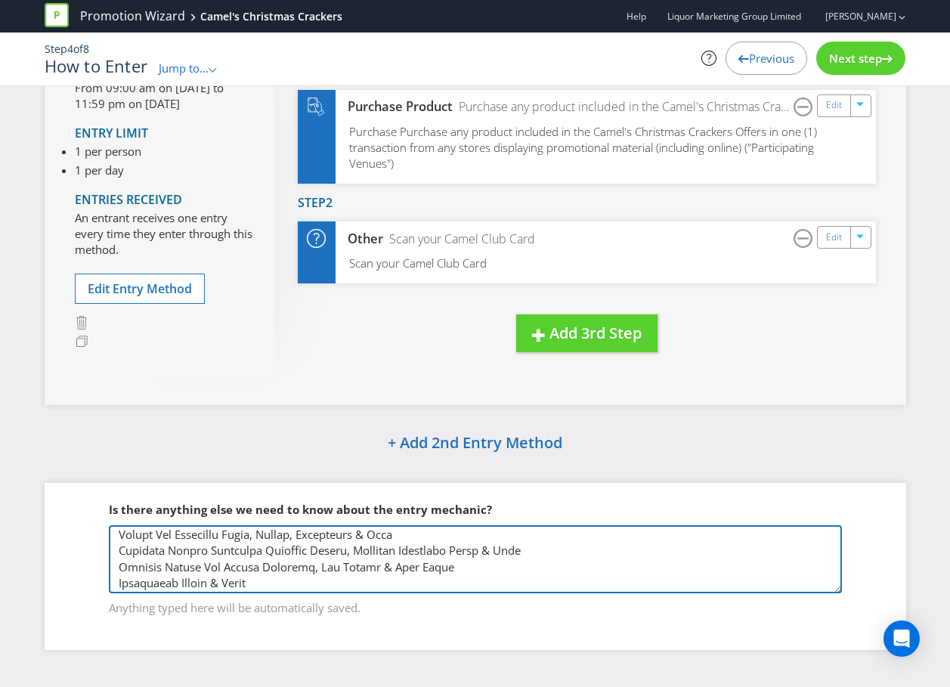
drag, startPoint x: 252, startPoint y: 569, endPoint x: 116, endPoint y: 567, distance: 136.0
click at [116, 567] on textarea at bounding box center [475, 559] width 733 height 68
click at [317, 566] on textarea at bounding box center [475, 559] width 733 height 68
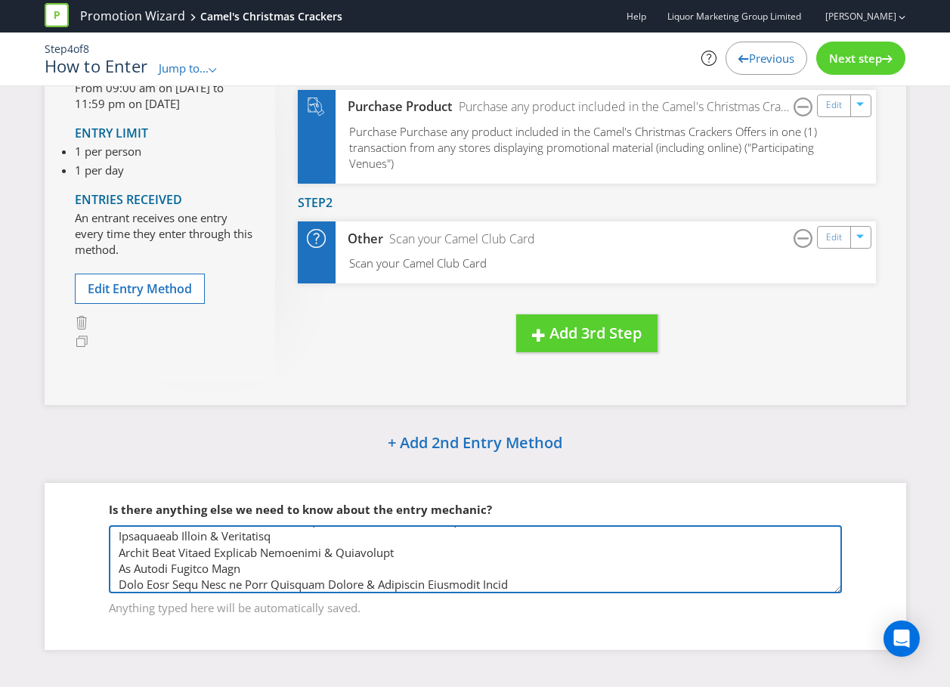
scroll to position [666, 0]
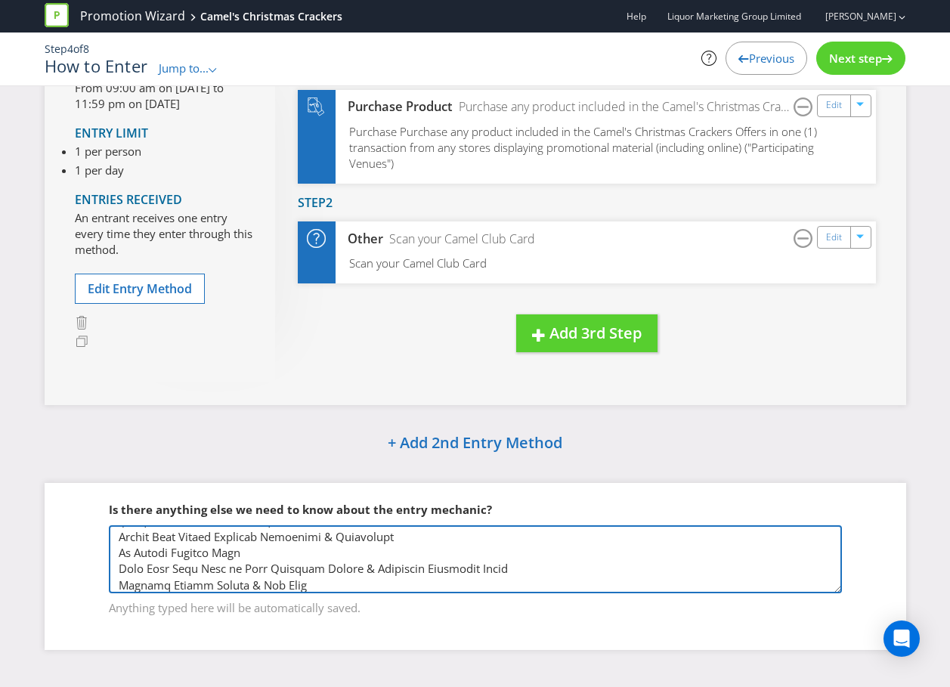
click at [260, 588] on textarea at bounding box center [475, 559] width 733 height 68
drag, startPoint x: 534, startPoint y: 570, endPoint x: 385, endPoint y: 575, distance: 148.9
click at [385, 575] on textarea at bounding box center [475, 559] width 733 height 68
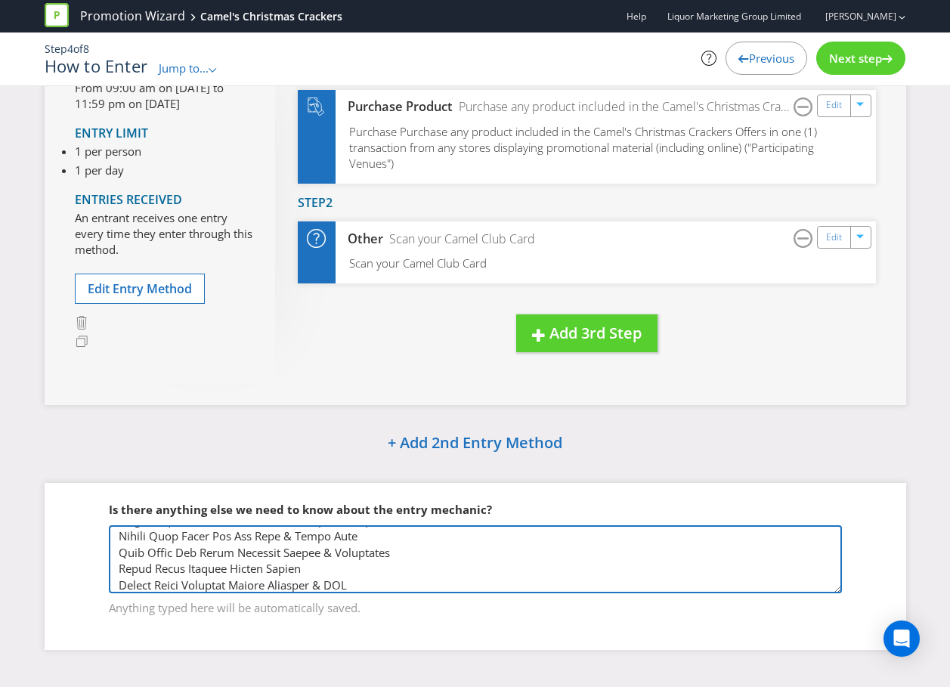
click at [363, 581] on textarea at bounding box center [475, 559] width 733 height 68
paste textarea "Semillion Sauvignon Blanc"
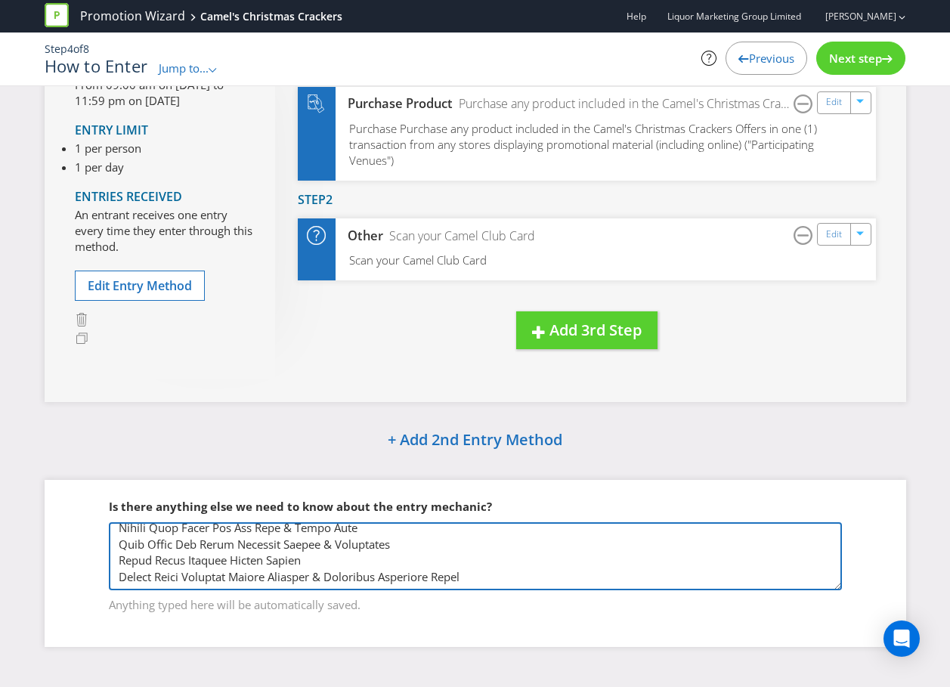
scroll to position [155, 0]
type textarea "Products below are the ones included in the Camel's Christmas Crackers Promotio…"
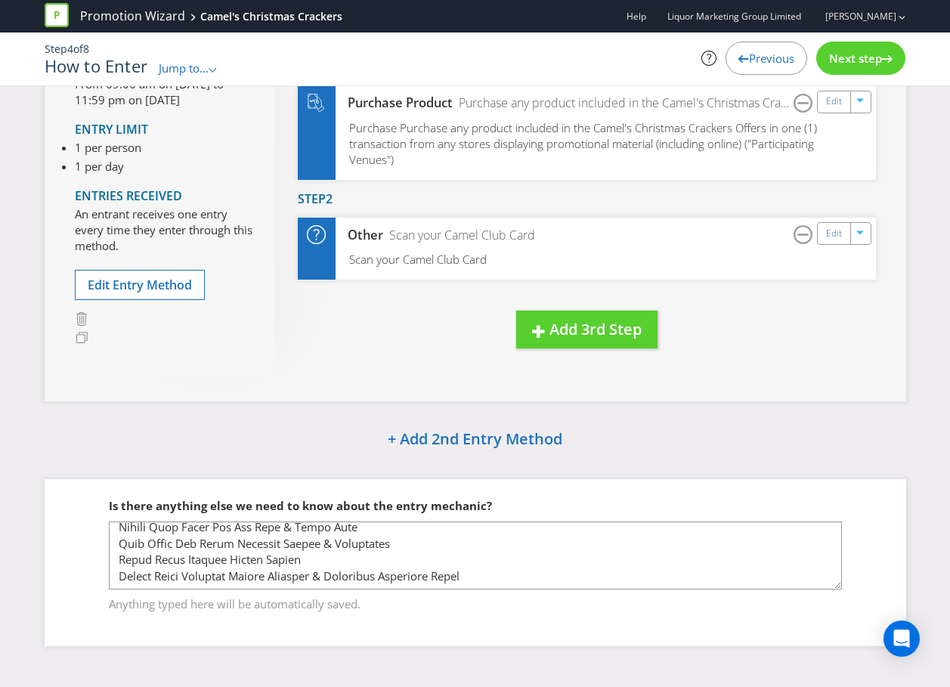
click at [847, 54] on span "Next step" at bounding box center [855, 58] width 53 height 15
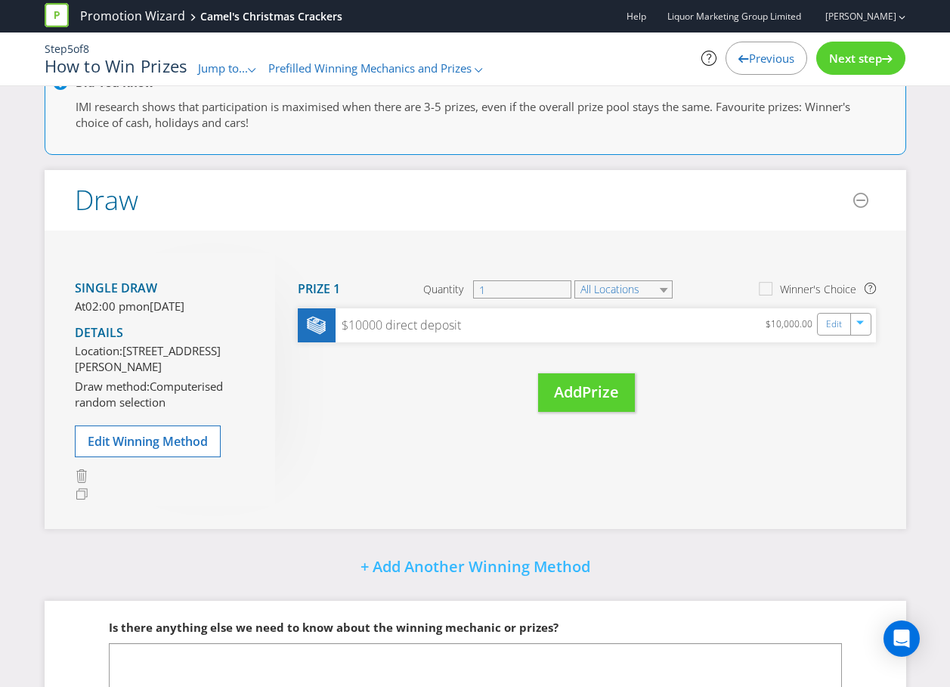
click at [846, 59] on span "Next step" at bounding box center [855, 58] width 53 height 15
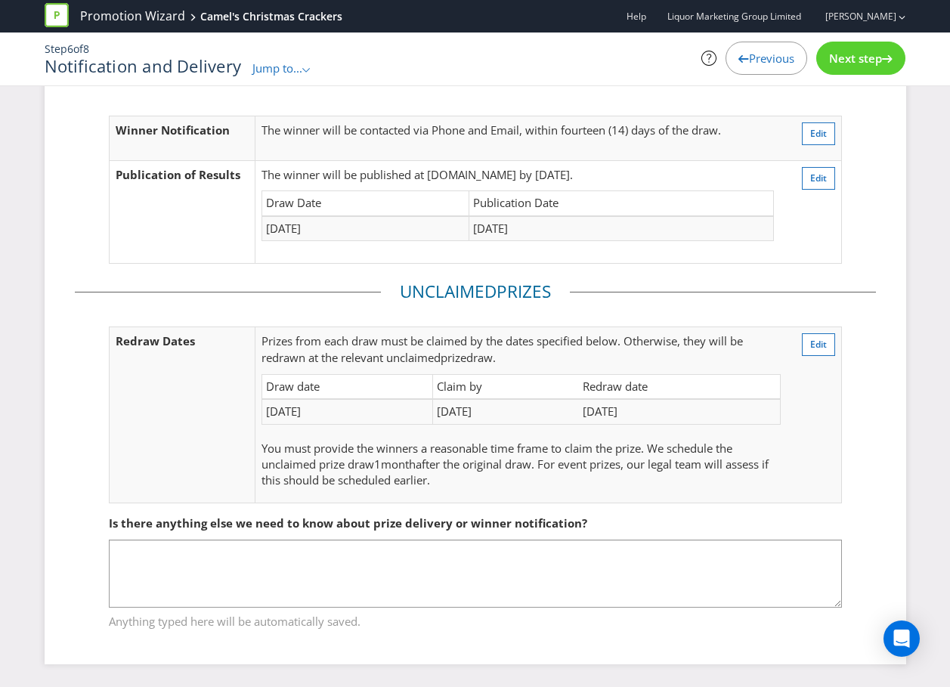
click at [846, 59] on span "Next step" at bounding box center [855, 58] width 53 height 15
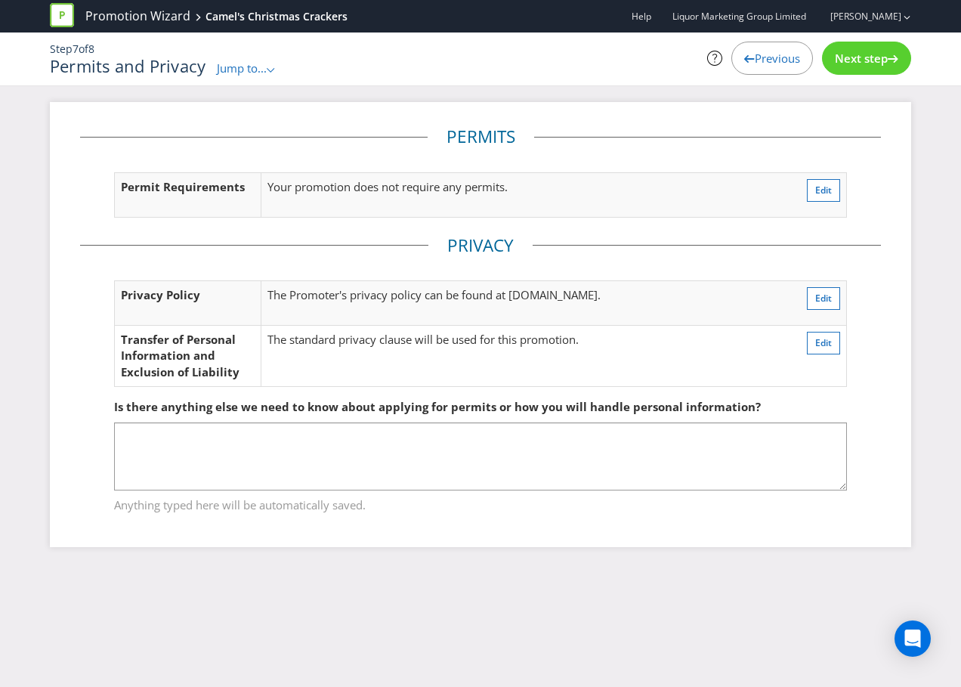
click at [846, 59] on span "Next step" at bounding box center [861, 58] width 53 height 15
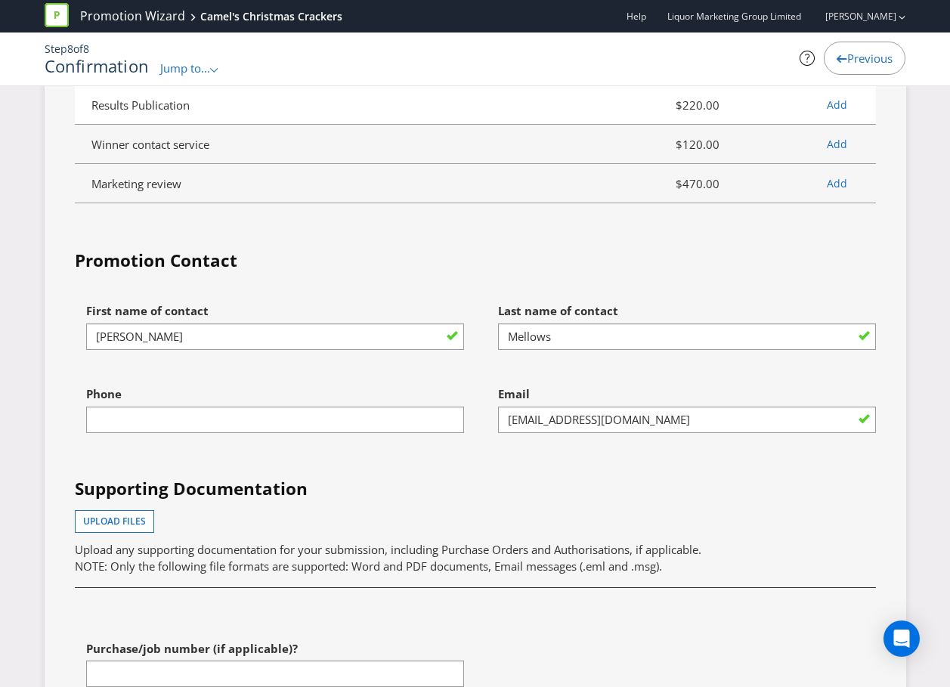
scroll to position [4079, 0]
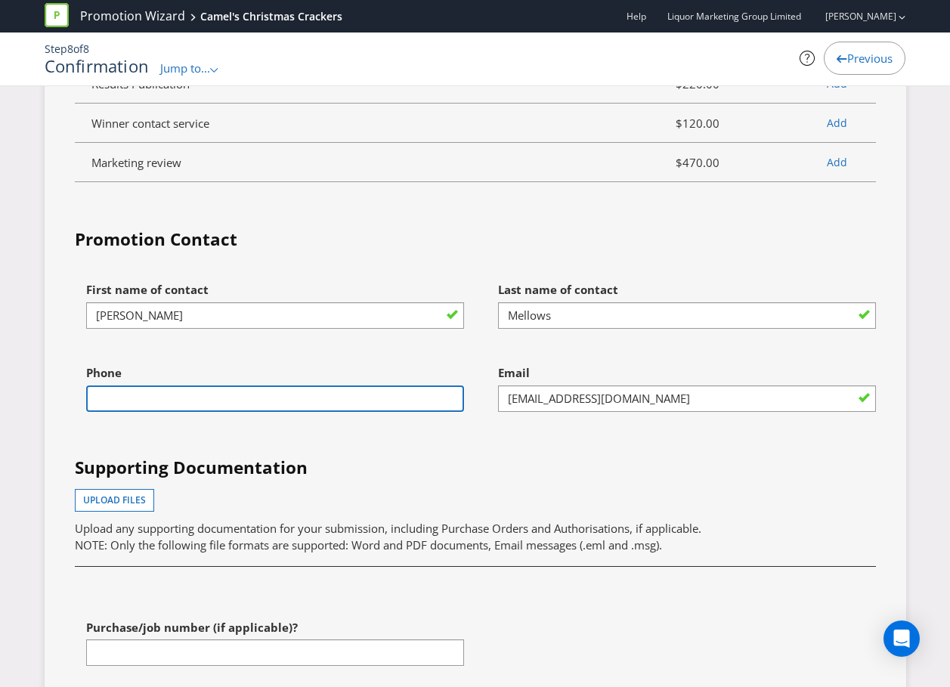
click at [249, 396] on input "text" at bounding box center [275, 398] width 378 height 26
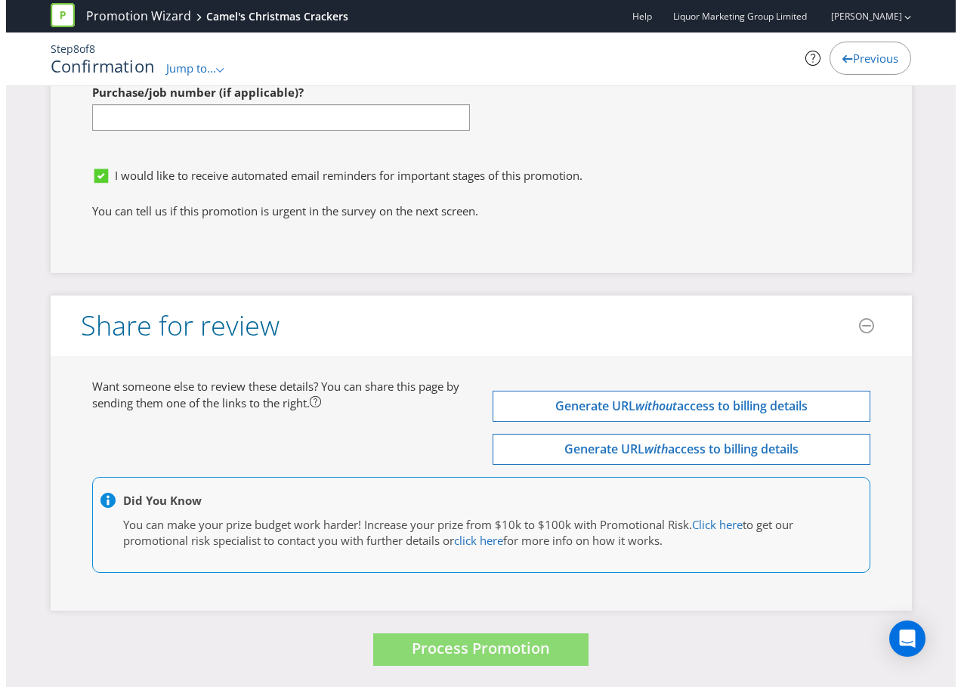
scroll to position [4616, 0]
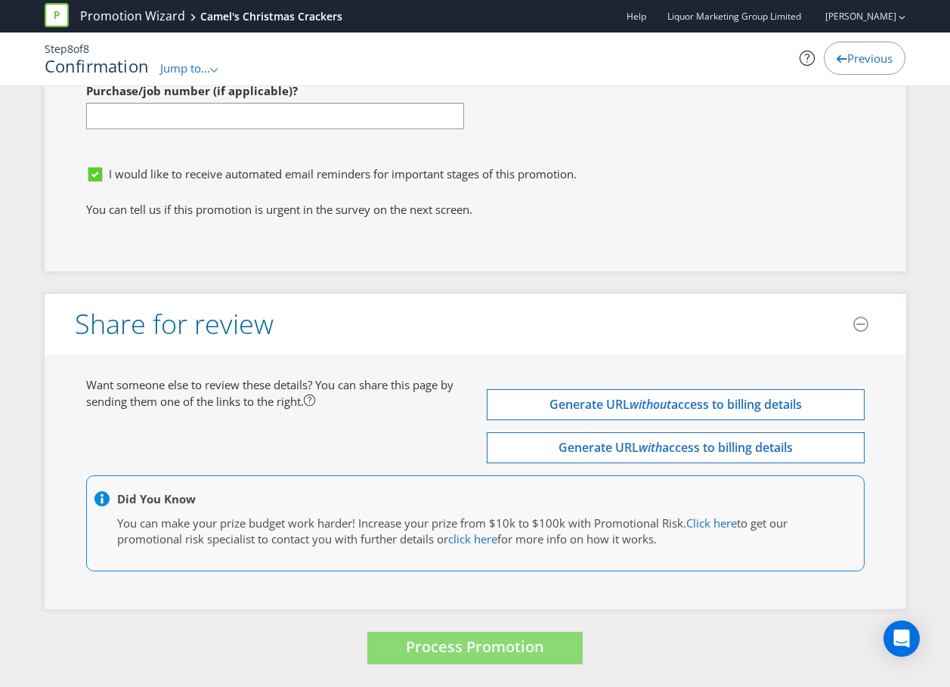
type input "0487501255"
click at [635, 632] on div "Process Promotion" at bounding box center [475, 648] width 861 height 32
click at [474, 650] on span "Process Promotion" at bounding box center [475, 646] width 138 height 20
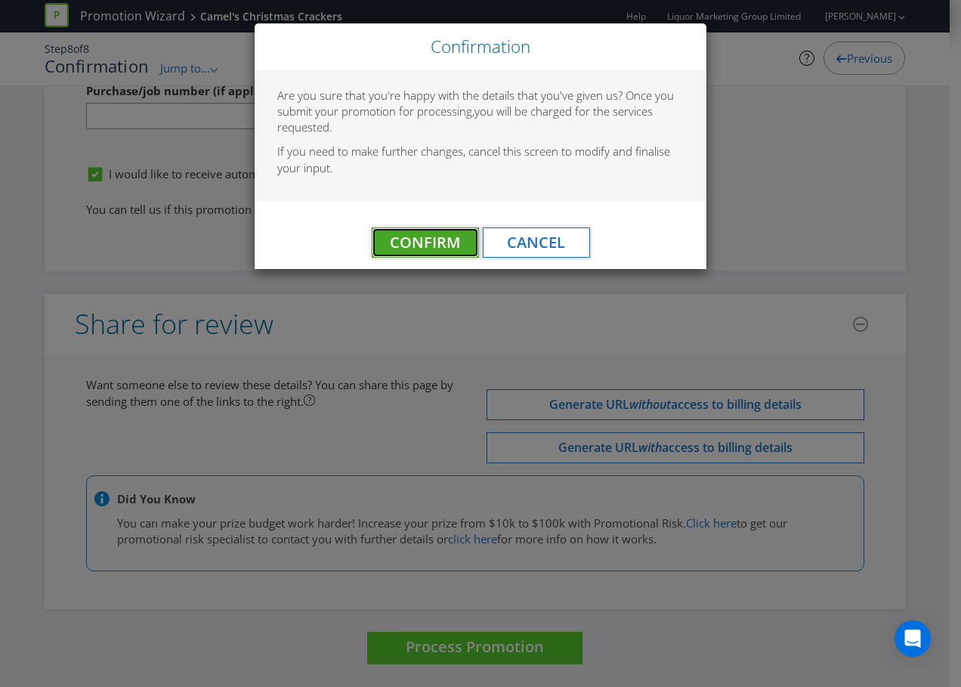
click at [422, 244] on span "Confirm" at bounding box center [425, 242] width 70 height 20
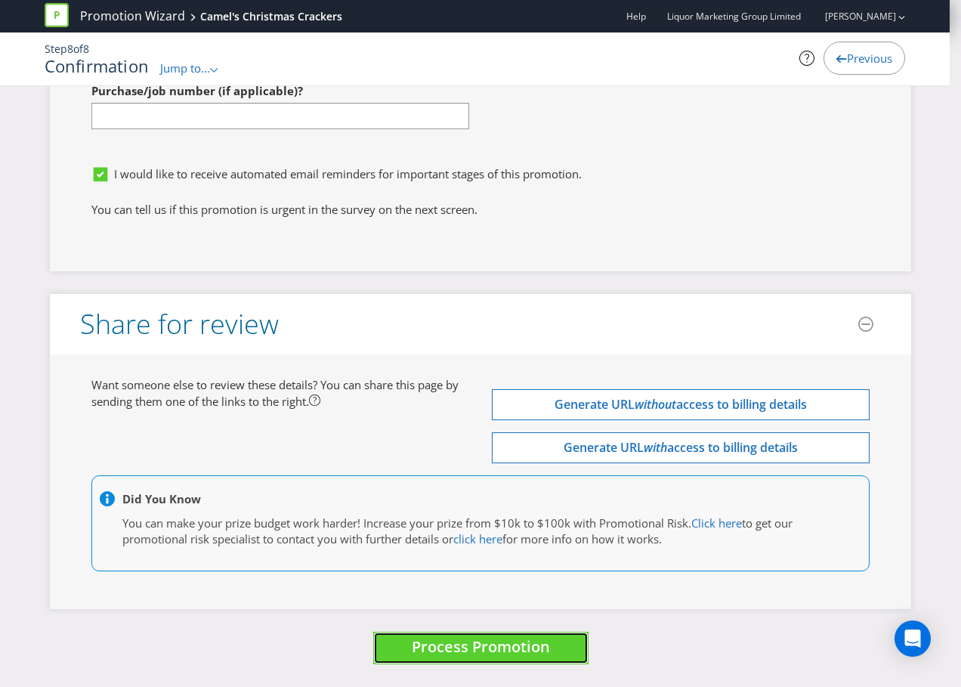
scroll to position [0, 0]
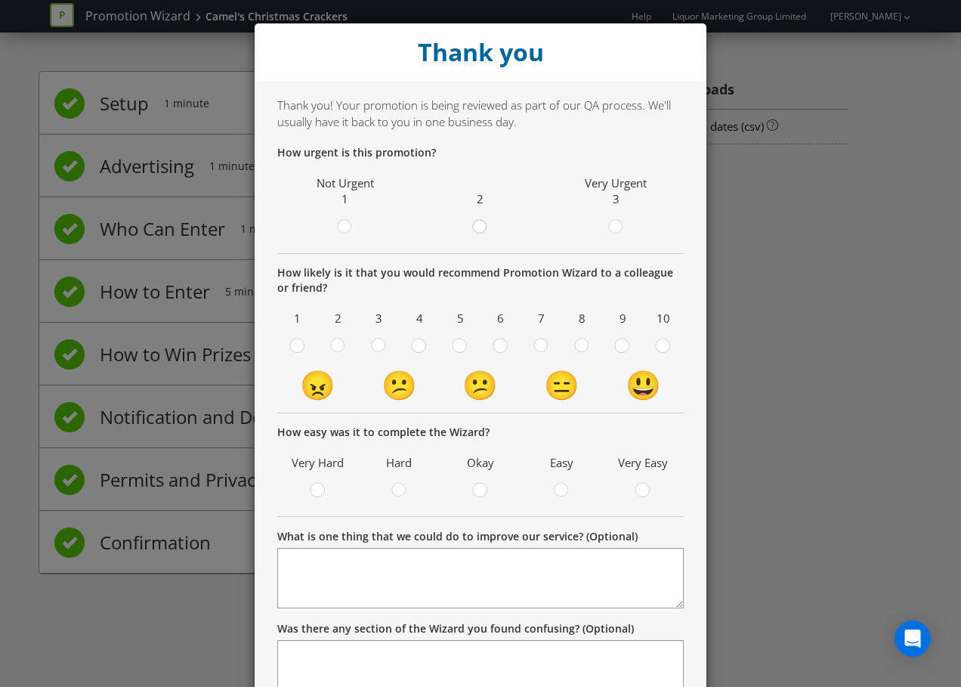
click at [477, 225] on div at bounding box center [481, 222] width 8 height 8
click at [0, 0] on input "radio" at bounding box center [0, 0] width 0 height 0
drag, startPoint x: 574, startPoint y: 347, endPoint x: 576, endPoint y: 355, distance: 8.4
click at [575, 347] on circle at bounding box center [582, 345] width 14 height 14
click at [0, 0] on input "radio" at bounding box center [0, 0] width 0 height 0
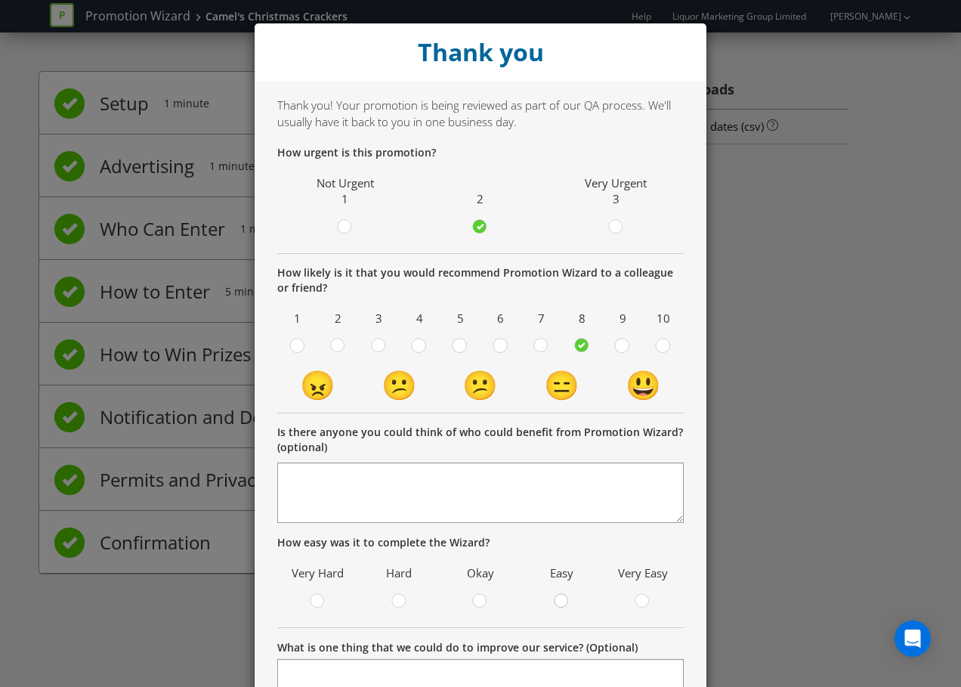
click at [555, 607] on circle at bounding box center [561, 601] width 14 height 14
click at [0, 0] on input "radio" at bounding box center [0, 0] width 0 height 0
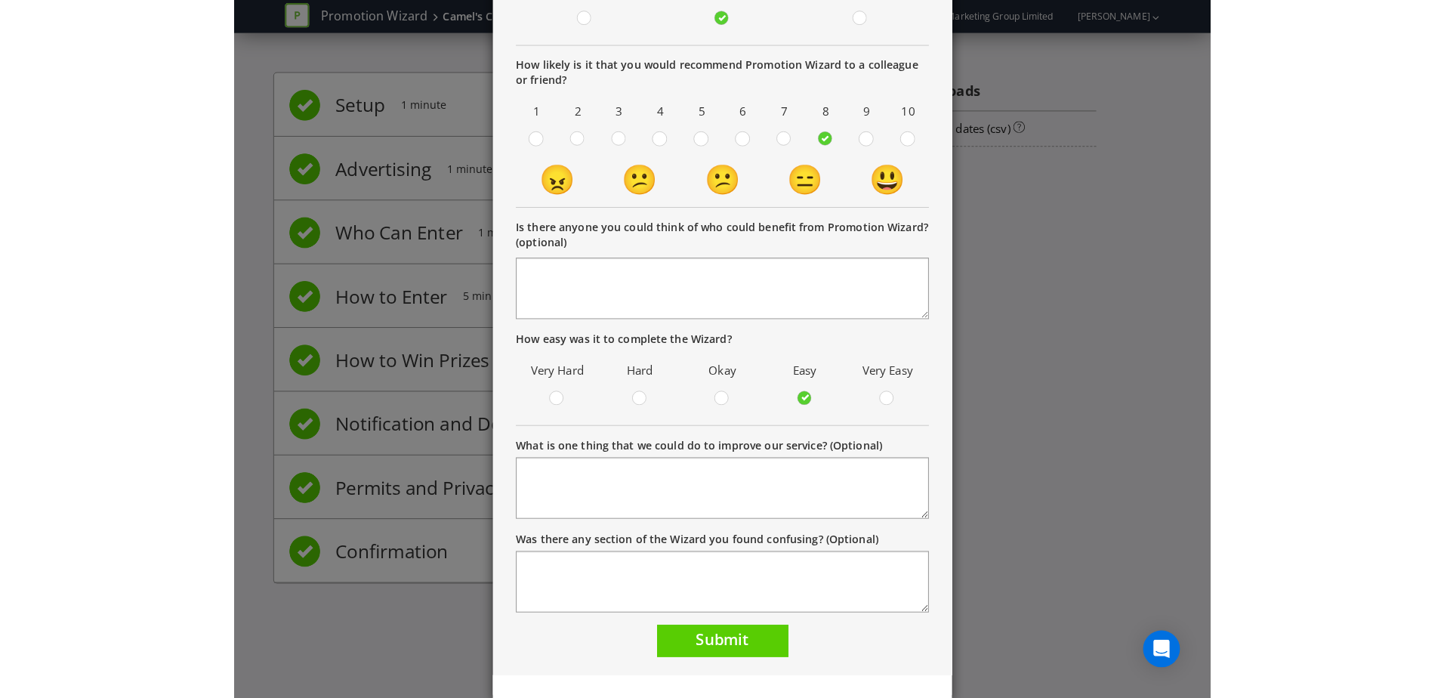
scroll to position [227, 0]
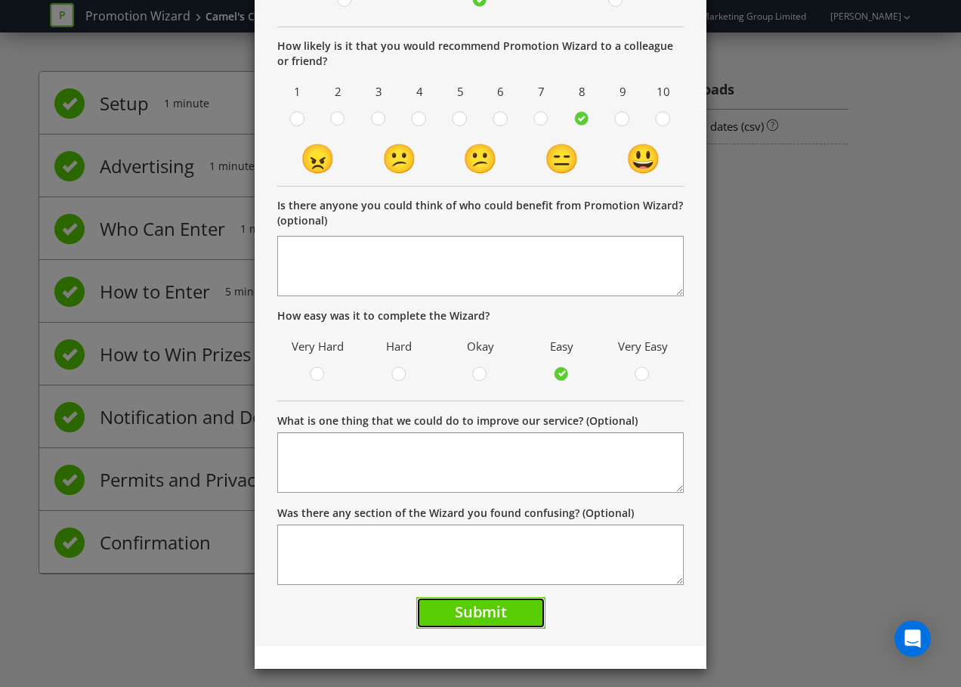
click at [515, 610] on button "Submit" at bounding box center [480, 613] width 129 height 32
